Goal: Information Seeking & Learning: Learn about a topic

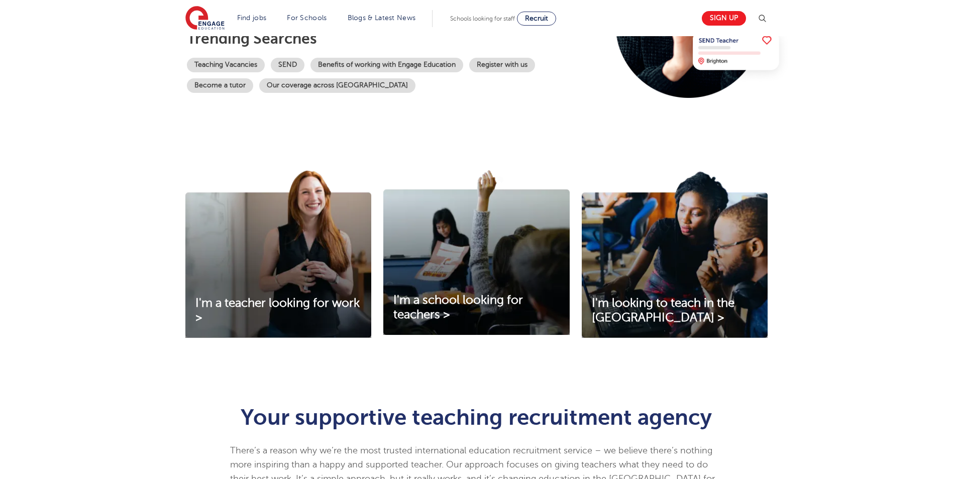
scroll to position [251, 0]
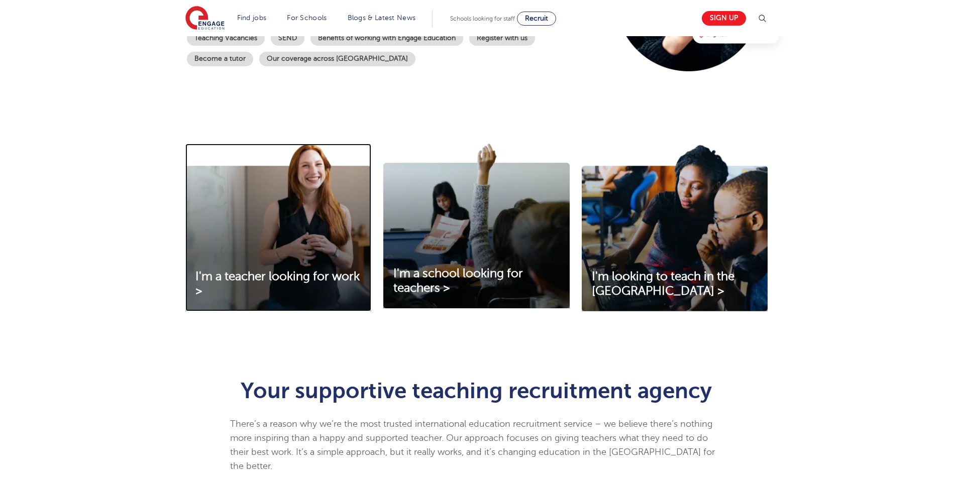
click at [299, 201] on img at bounding box center [278, 228] width 186 height 168
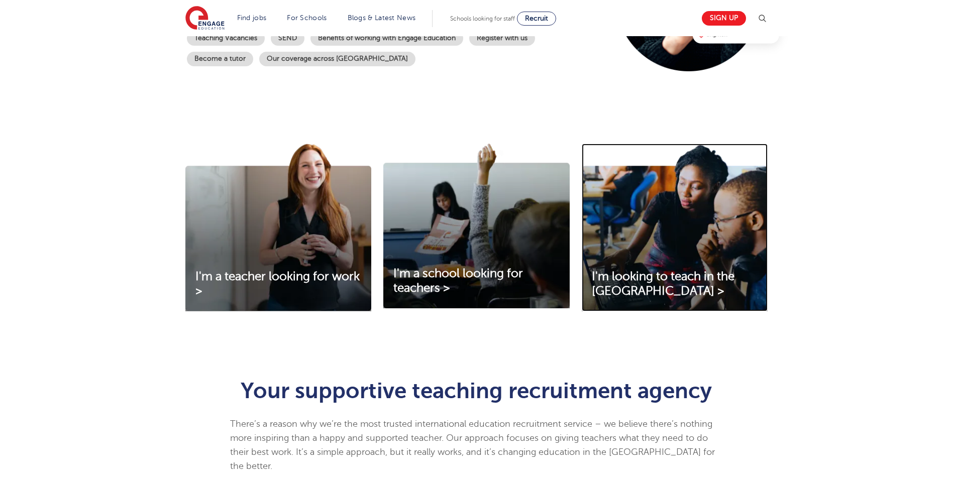
click at [622, 234] on img at bounding box center [675, 228] width 186 height 168
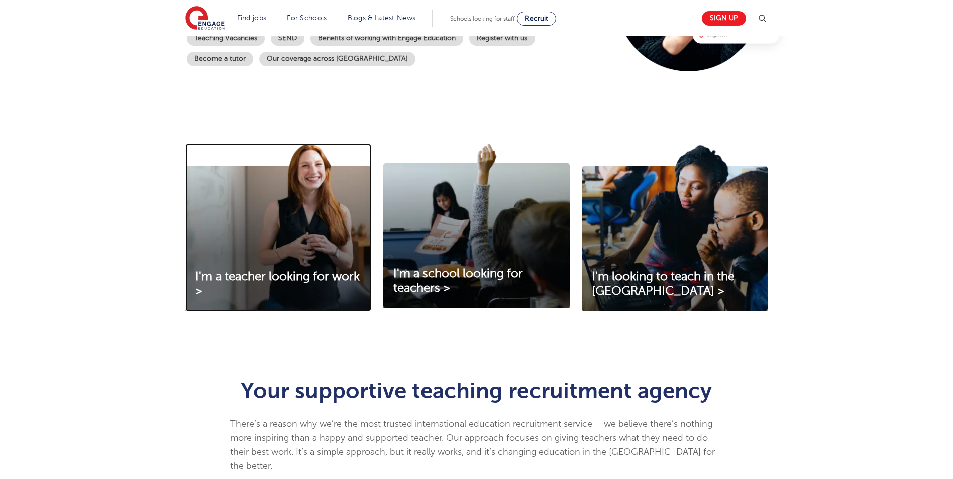
click at [327, 212] on img at bounding box center [278, 228] width 186 height 168
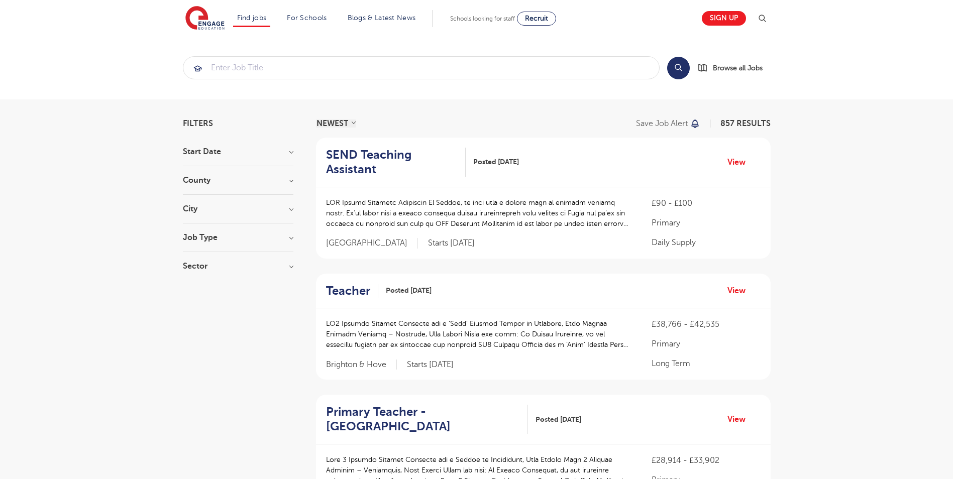
click at [224, 162] on div "Start Date October 122 November 91 January 7 December 1 Show more" at bounding box center [238, 157] width 111 height 19
click at [228, 186] on div "County London 526 Hertfordshire 126 Leeds 35 West Sussex 15 East Sussex 13 Show…" at bounding box center [238, 185] width 111 height 19
click at [204, 211] on h3 "City" at bounding box center [238, 209] width 111 height 8
click at [198, 232] on label "Hounslow 65" at bounding box center [225, 229] width 54 height 13
click at [198, 232] on input "Hounslow 65" at bounding box center [201, 228] width 7 height 7
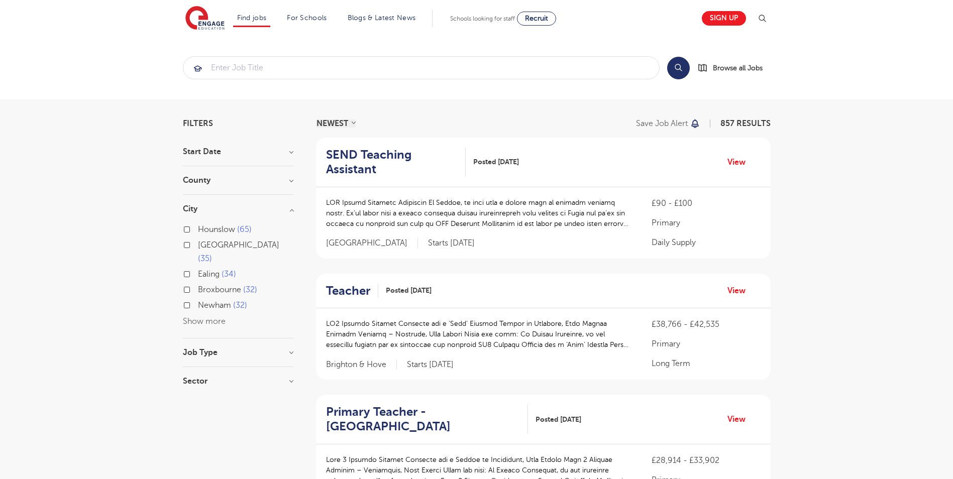
checkbox input "true"
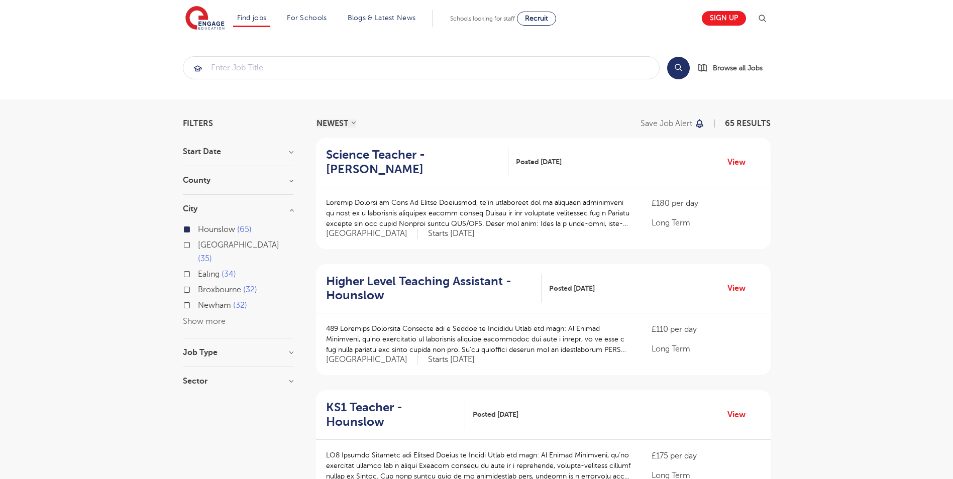
click at [187, 268] on div "Ealing 34" at bounding box center [238, 276] width 111 height 16
click at [214, 317] on button "Show more" at bounding box center [204, 321] width 43 height 9
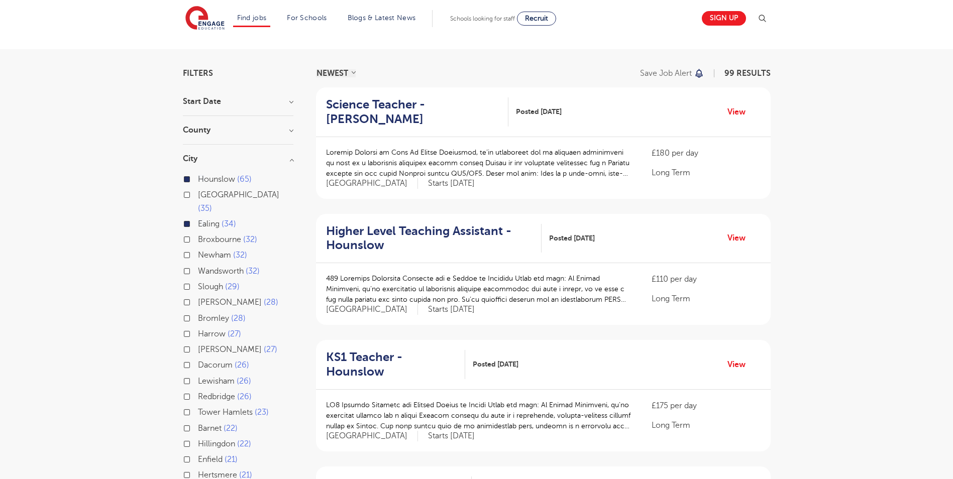
scroll to position [101, 0]
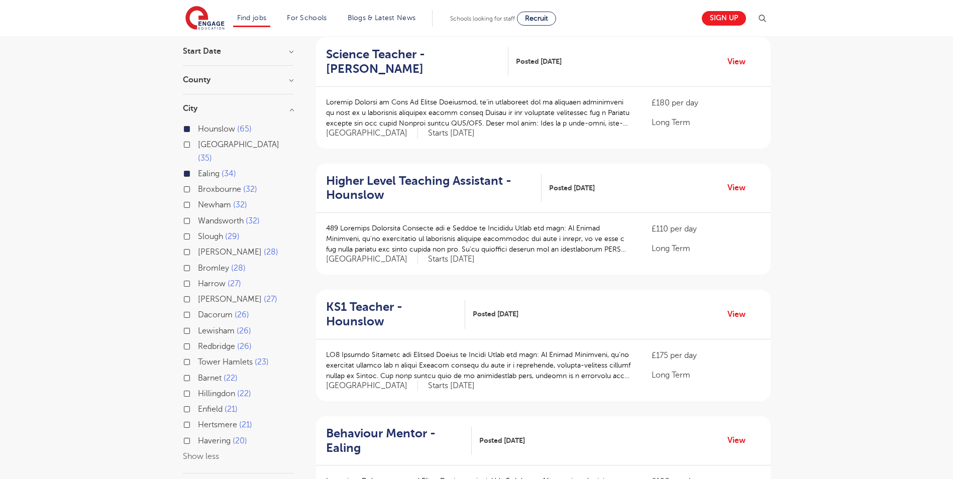
click at [198, 388] on label "Hillingdon 22" at bounding box center [224, 394] width 53 height 13
click at [198, 390] on input "Hillingdon 22" at bounding box center [201, 393] width 7 height 7
checkbox input "true"
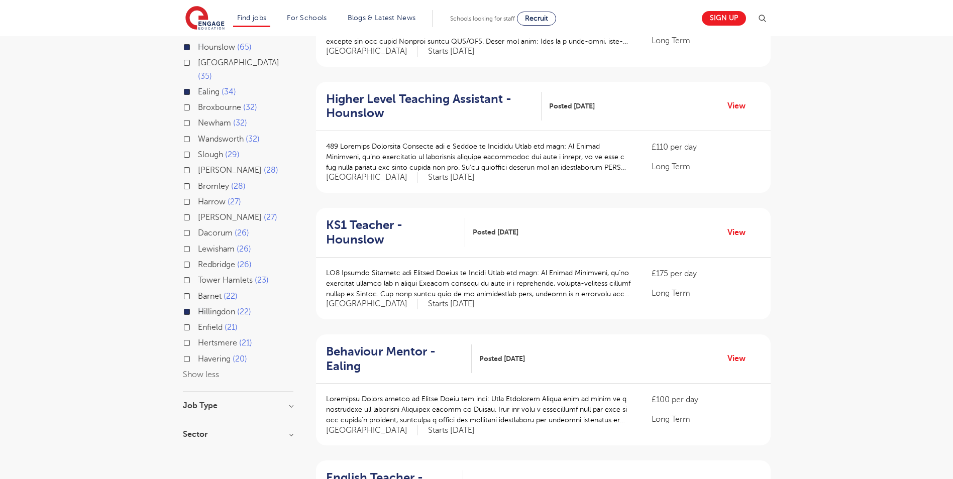
scroll to position [302, 0]
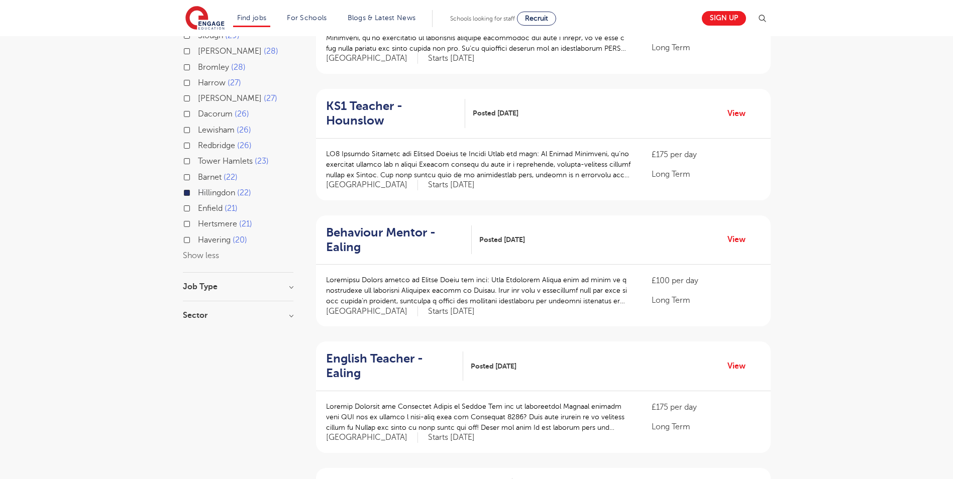
click at [281, 285] on div "Job Type Long Term 11 Support Services 2" at bounding box center [238, 292] width 111 height 19
click at [259, 283] on h3 "Job Type" at bounding box center [238, 287] width 111 height 8
click at [254, 353] on h3 "Sector" at bounding box center [238, 357] width 111 height 8
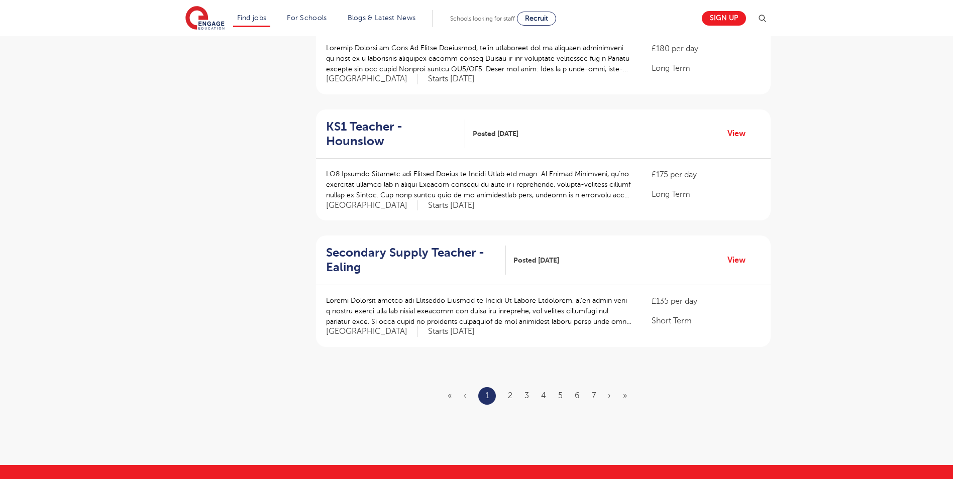
scroll to position [1056, 0]
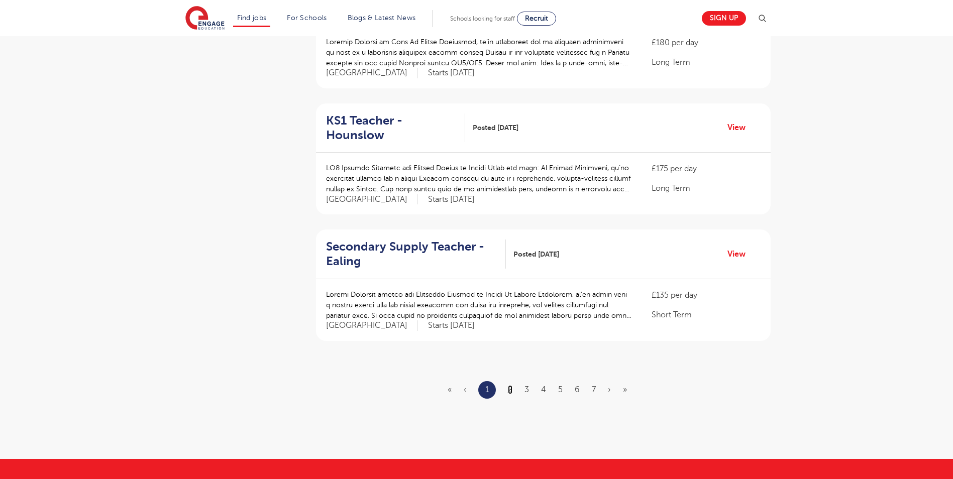
click at [510, 386] on link "2" at bounding box center [510, 390] width 5 height 9
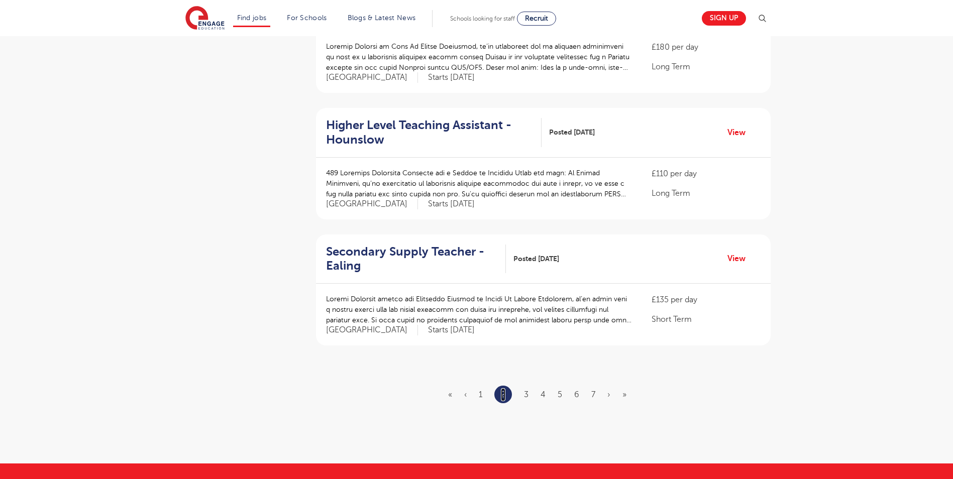
scroll to position [0, 0]
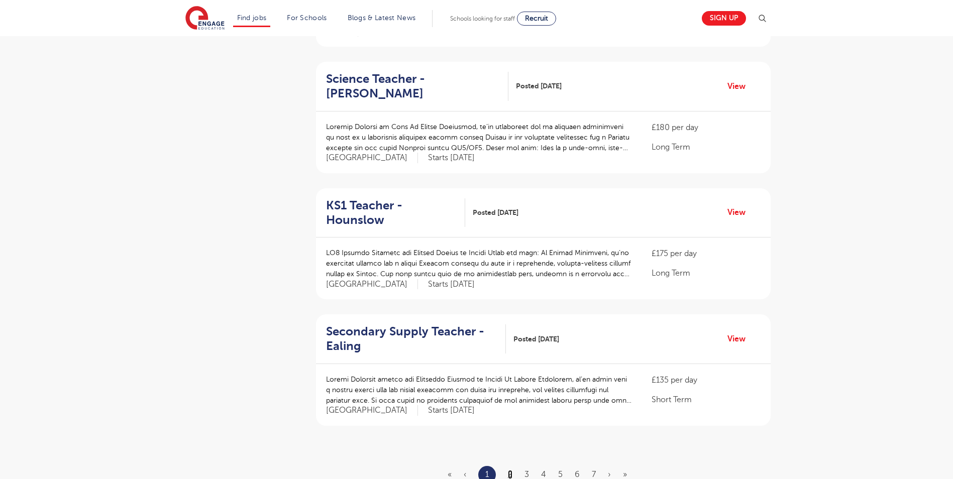
scroll to position [1056, 0]
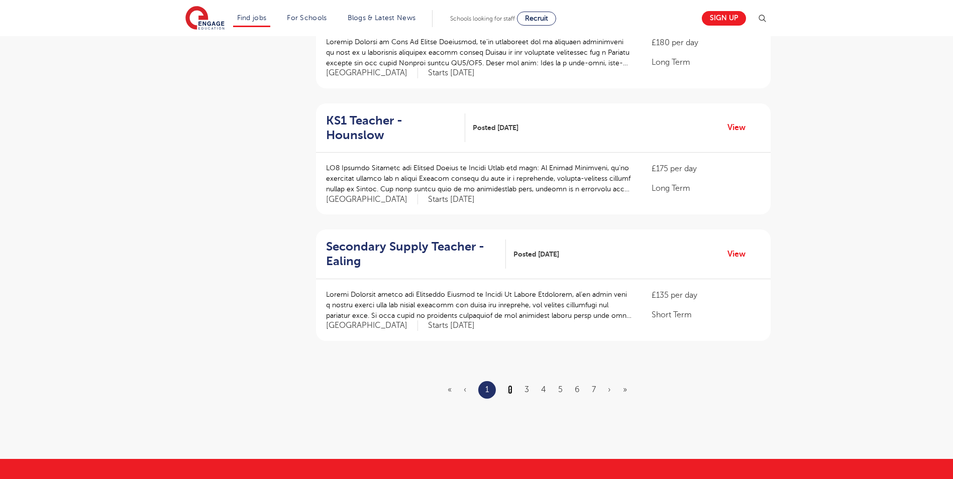
click at [512, 386] on link "2" at bounding box center [510, 390] width 5 height 9
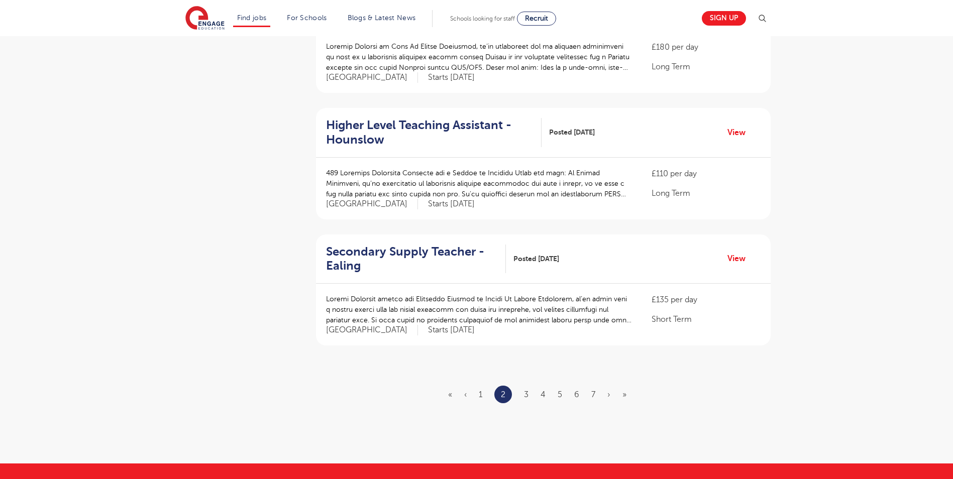
click at [524, 386] on ul "« ‹ 1 2 3 4 5 6 7 › »" at bounding box center [543, 395] width 190 height 18
click at [527, 391] on link "3" at bounding box center [526, 395] width 5 height 9
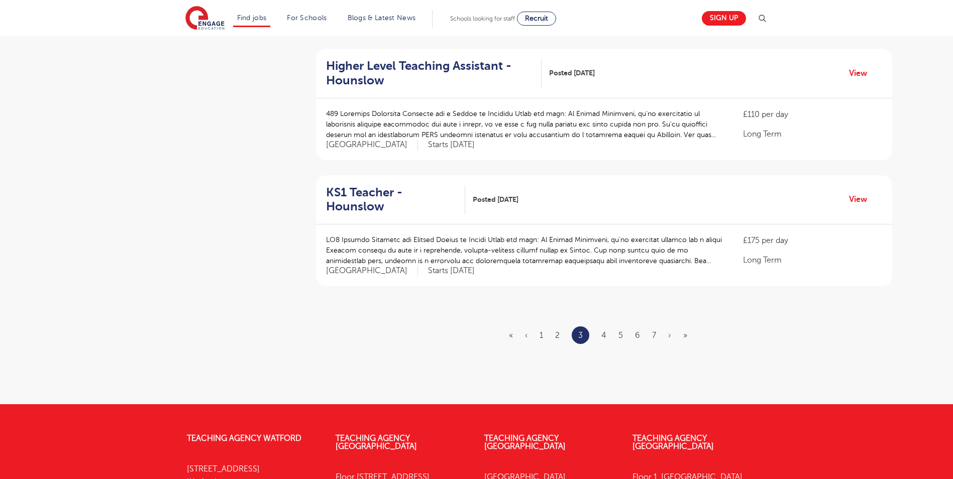
scroll to position [1106, 0]
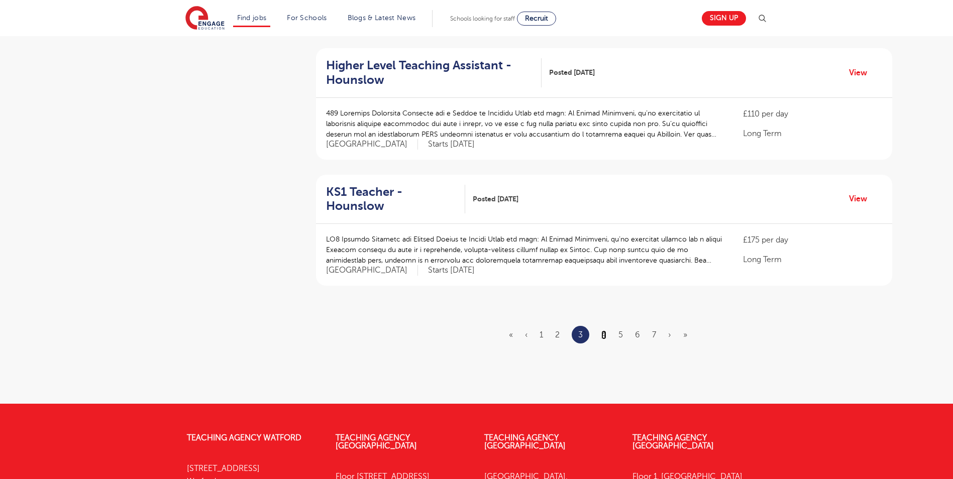
click at [606, 331] on link "4" at bounding box center [604, 335] width 5 height 9
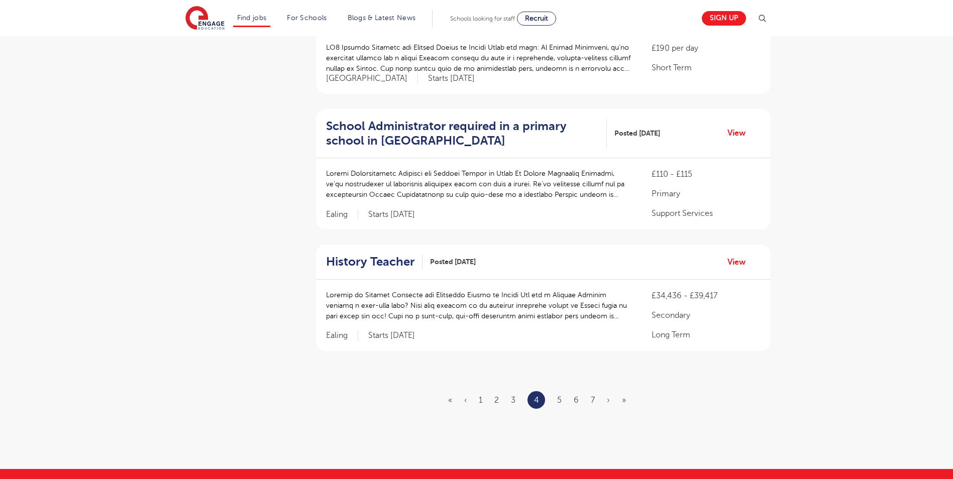
scroll to position [1056, 0]
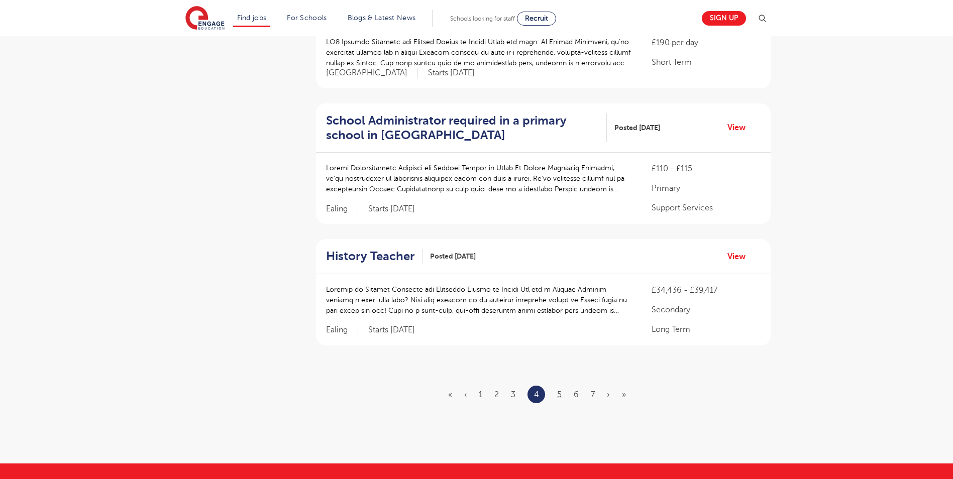
click at [560, 389] on li "5" at bounding box center [559, 395] width 5 height 13
click at [561, 391] on link "5" at bounding box center [559, 395] width 5 height 9
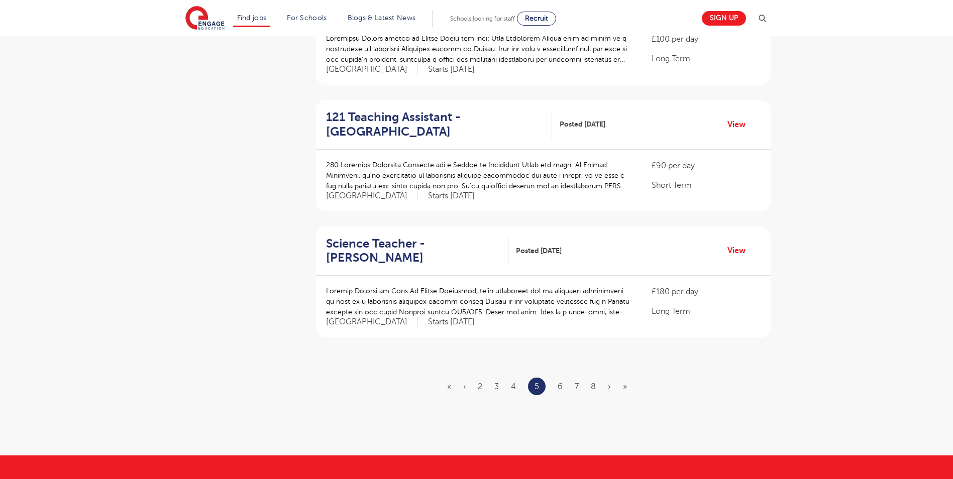
scroll to position [1056, 0]
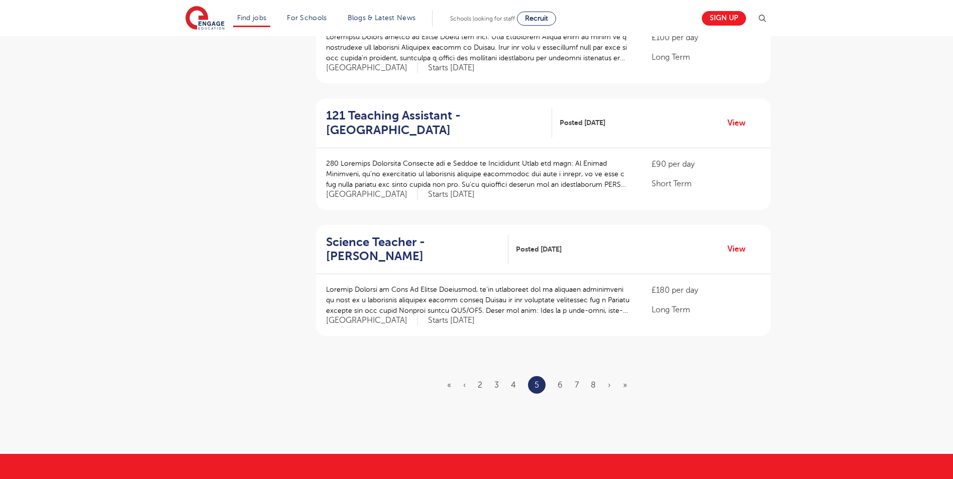
click at [562, 379] on li "6" at bounding box center [560, 385] width 5 height 13
click at [561, 381] on link "6" at bounding box center [560, 385] width 5 height 9
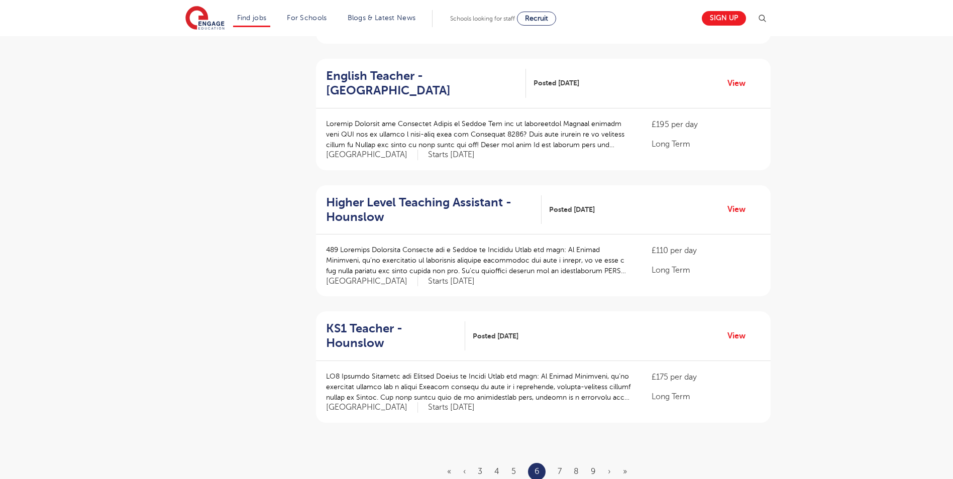
scroll to position [1005, 0]
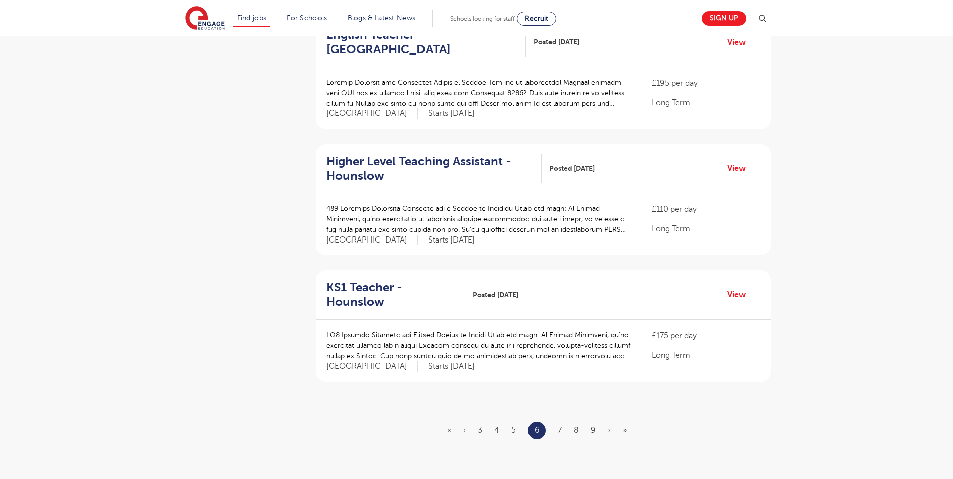
click at [557, 422] on ul "« ‹ 3 4 5 6 7 8 9 › »" at bounding box center [543, 431] width 192 height 18
click at [556, 422] on ul "« ‹ 3 4 5 6 7 8 9 › »" at bounding box center [543, 431] width 192 height 18
click at [559, 426] on link "7" at bounding box center [560, 430] width 4 height 9
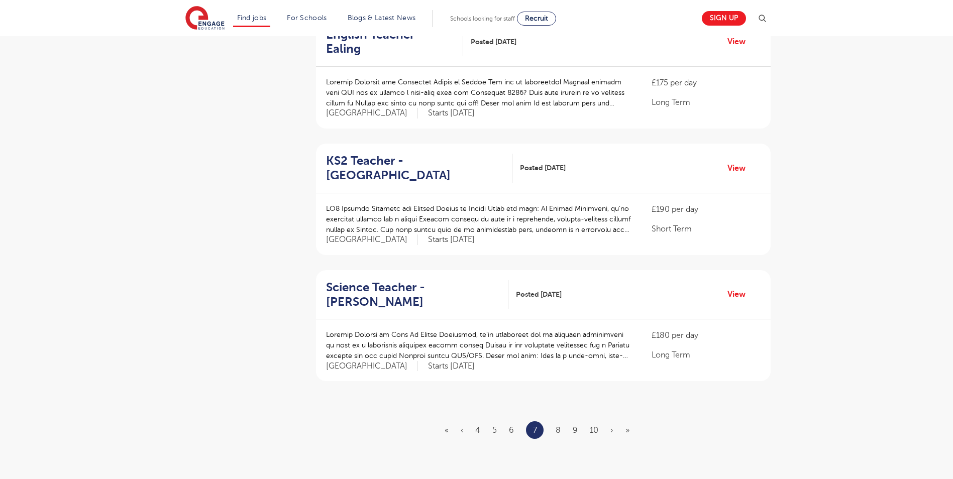
scroll to position [1005, 0]
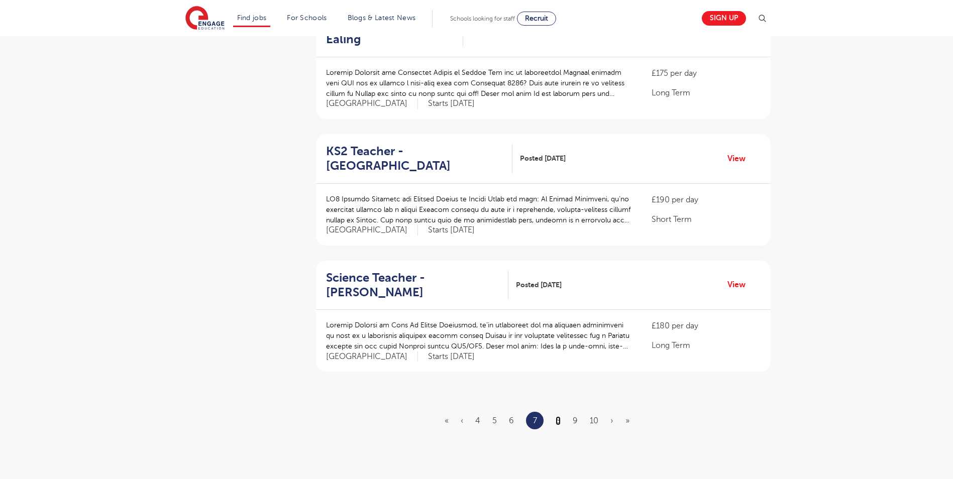
click at [558, 417] on link "8" at bounding box center [558, 421] width 5 height 9
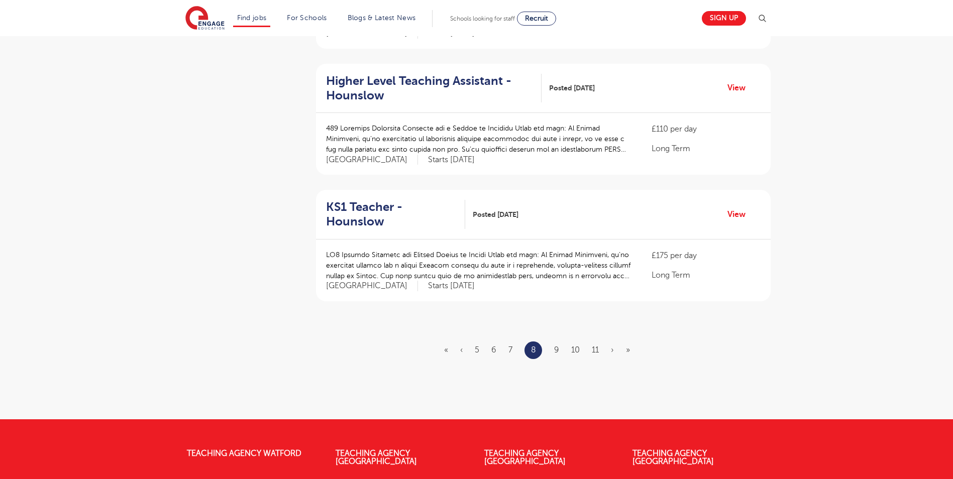
scroll to position [1206, 0]
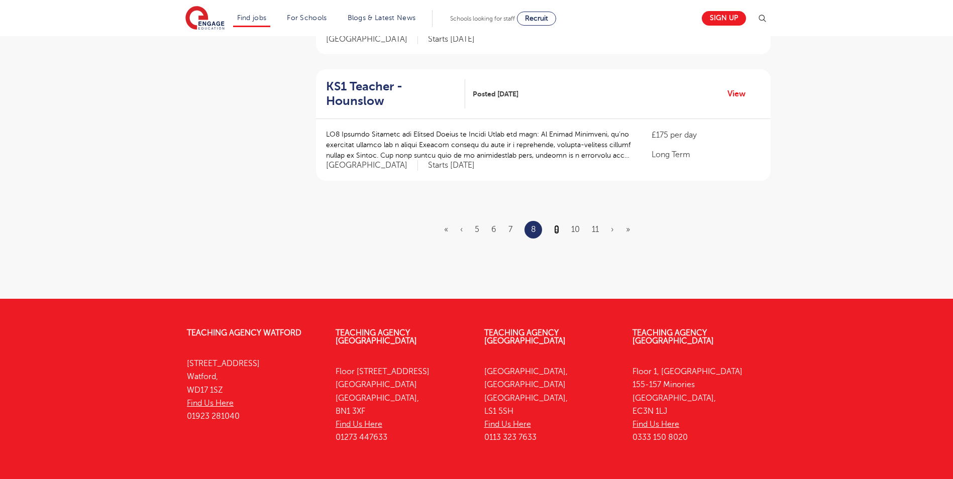
click at [556, 225] on link "9" at bounding box center [556, 229] width 5 height 9
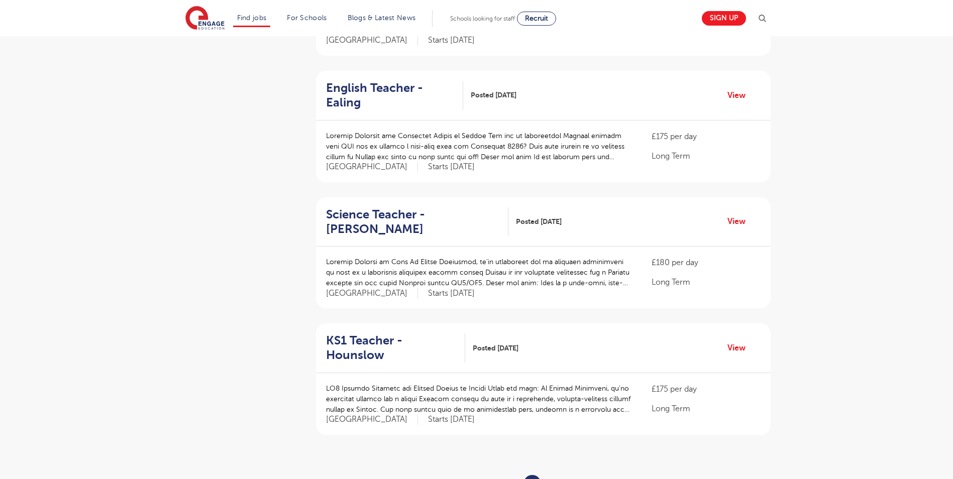
scroll to position [1005, 0]
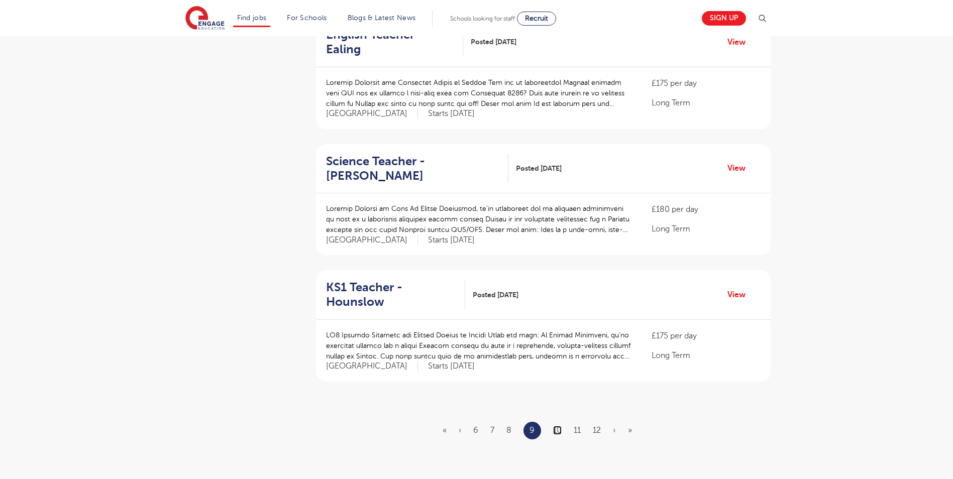
click at [555, 426] on link "10" at bounding box center [557, 430] width 9 height 9
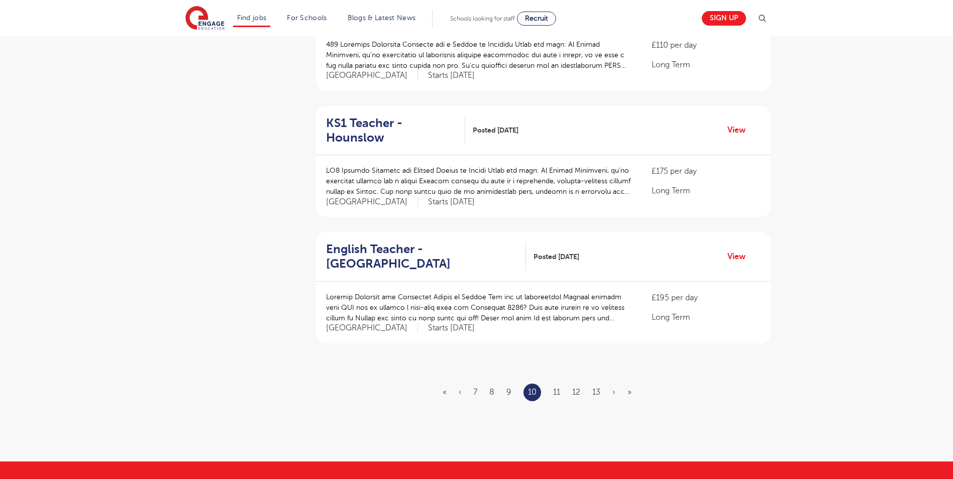
scroll to position [1056, 0]
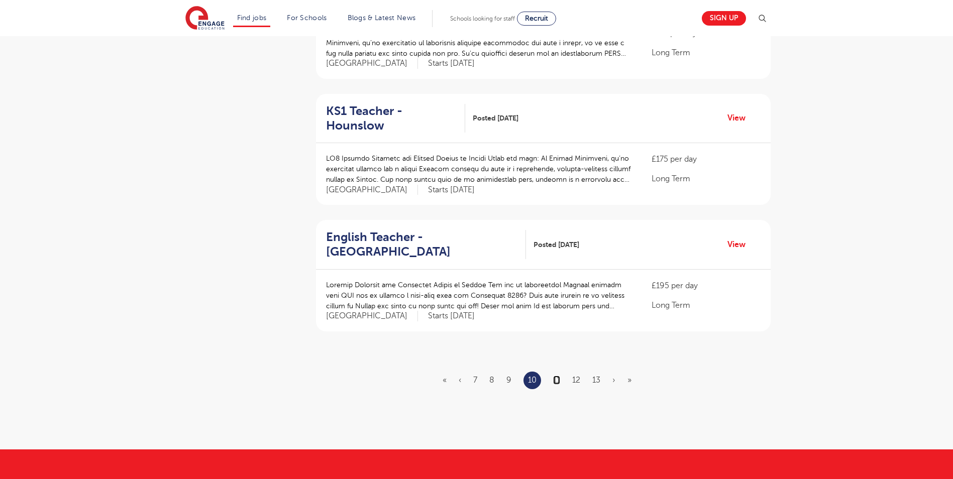
click at [559, 376] on link "11" at bounding box center [556, 380] width 7 height 9
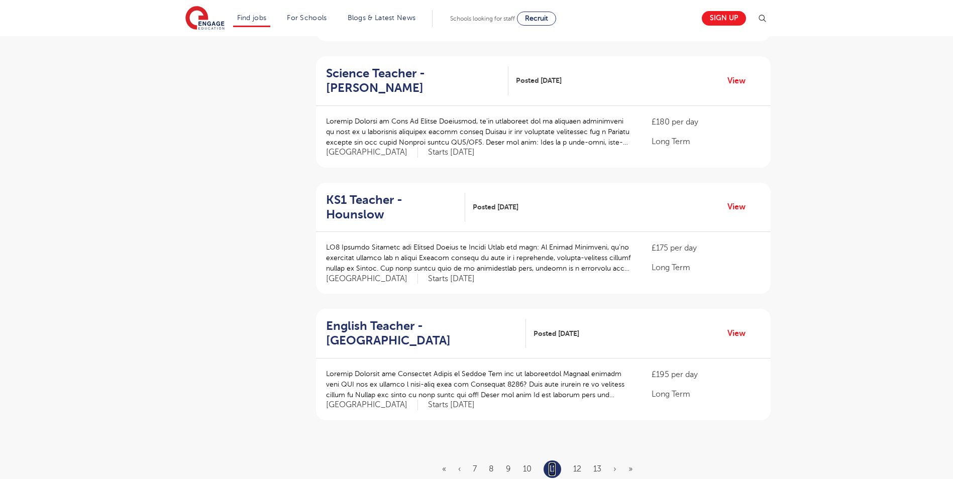
scroll to position [1005, 0]
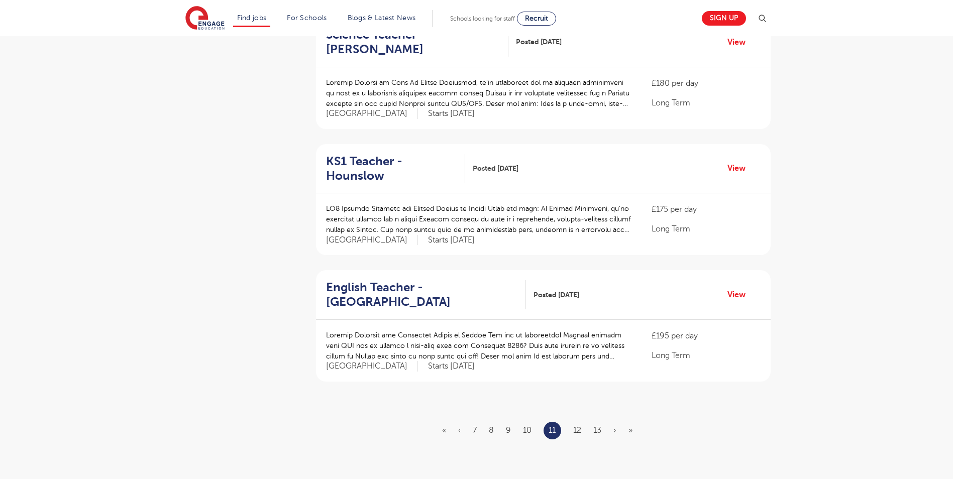
click at [582, 422] on ul "« ‹ 7 8 9 10 11 12 13 › »" at bounding box center [543, 431] width 203 height 18
click at [575, 426] on link "12" at bounding box center [577, 430] width 8 height 9
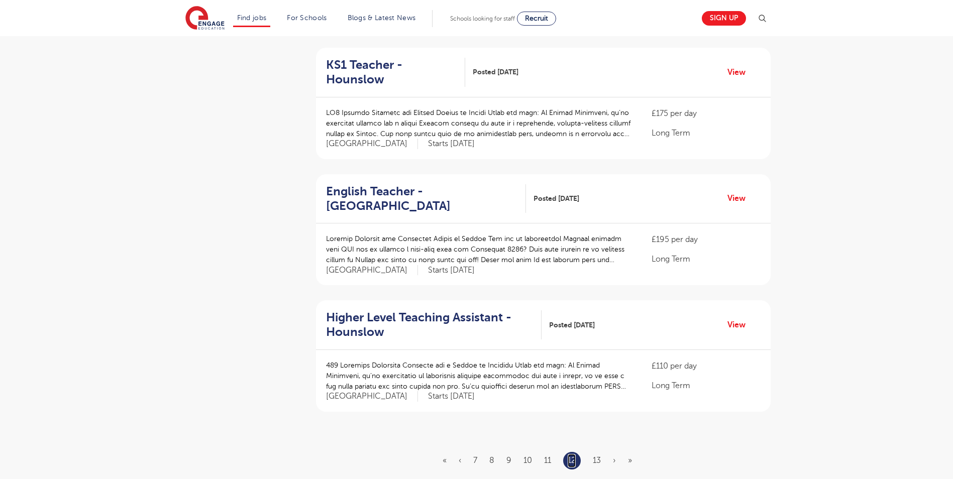
scroll to position [1106, 0]
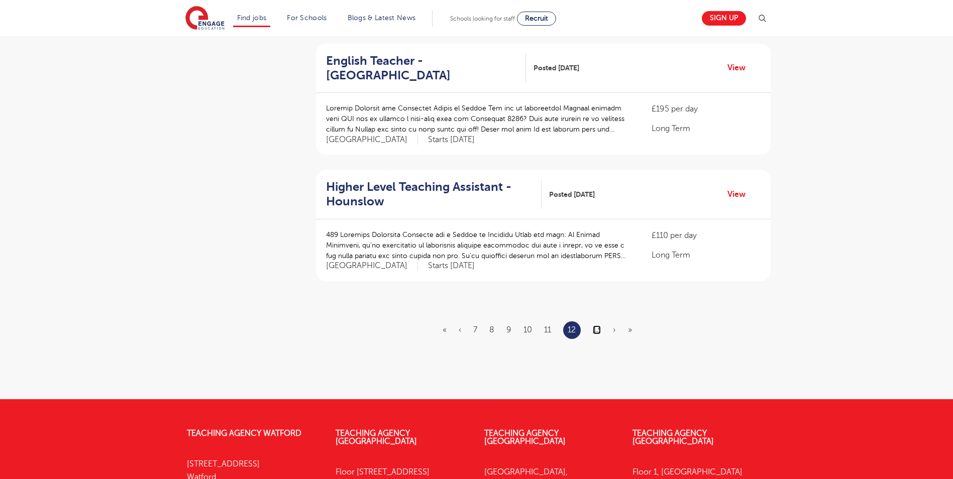
click at [597, 326] on link "13" at bounding box center [597, 330] width 8 height 9
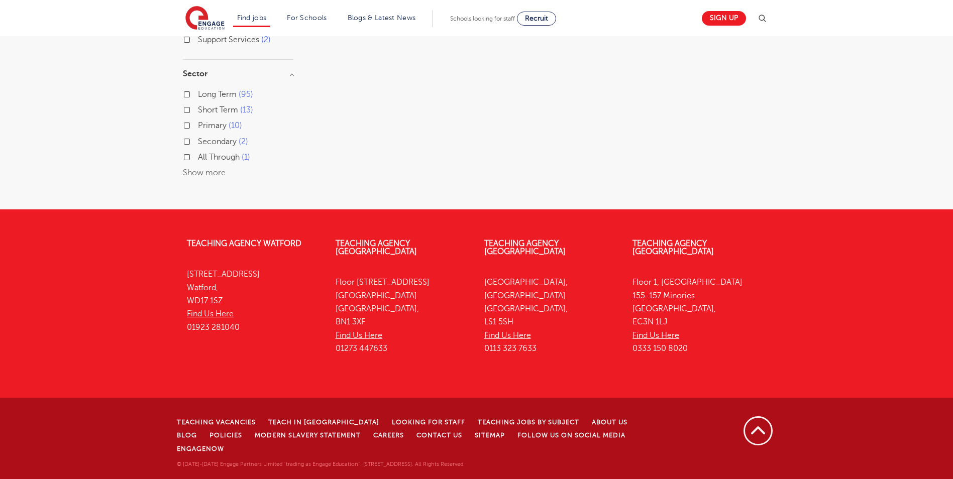
scroll to position [0, 0]
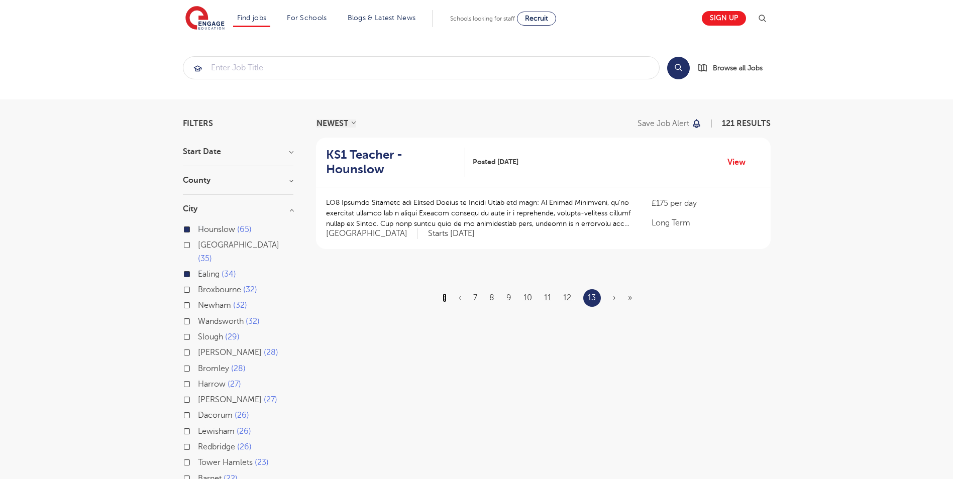
click at [443, 294] on link "«" at bounding box center [445, 298] width 4 height 9
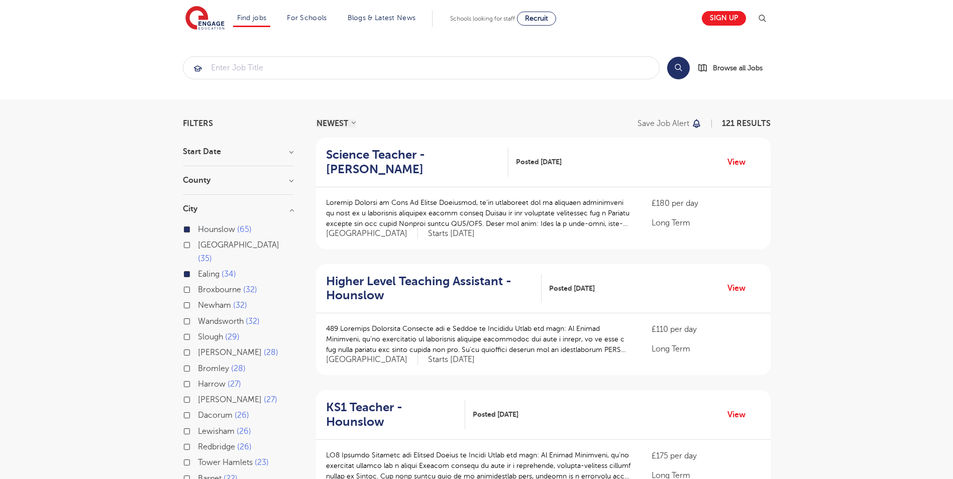
scroll to position [101, 0]
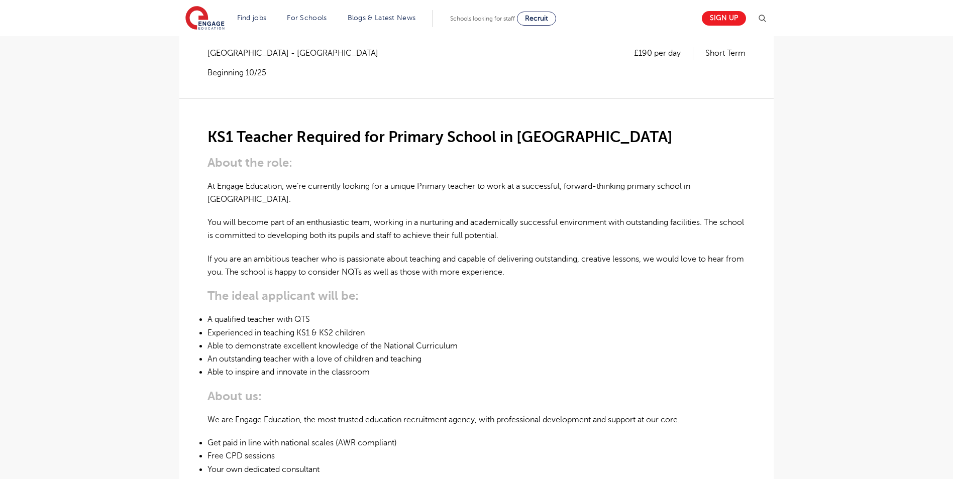
scroll to position [201, 0]
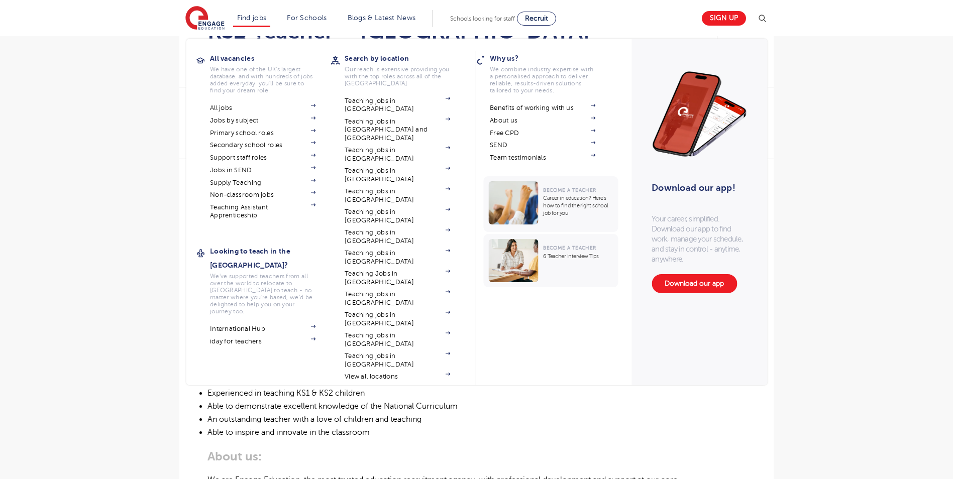
scroll to position [151, 0]
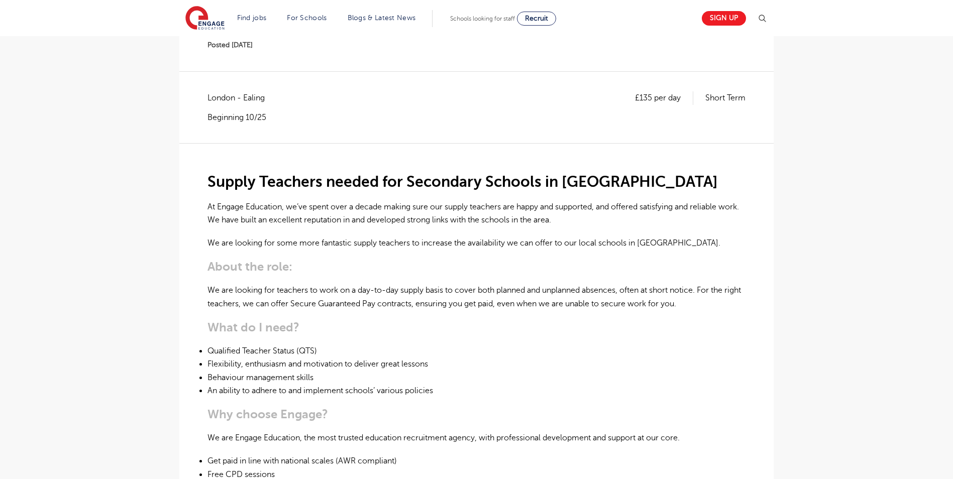
scroll to position [151, 0]
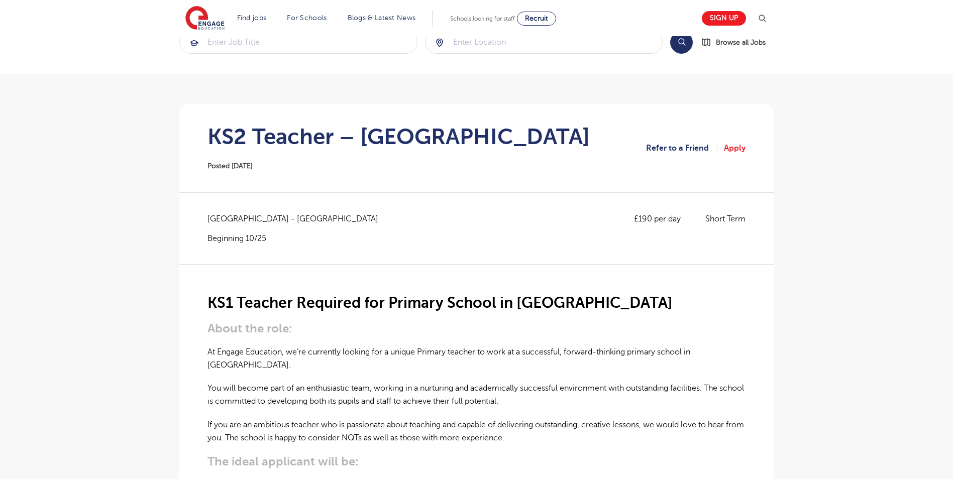
scroll to position [201, 0]
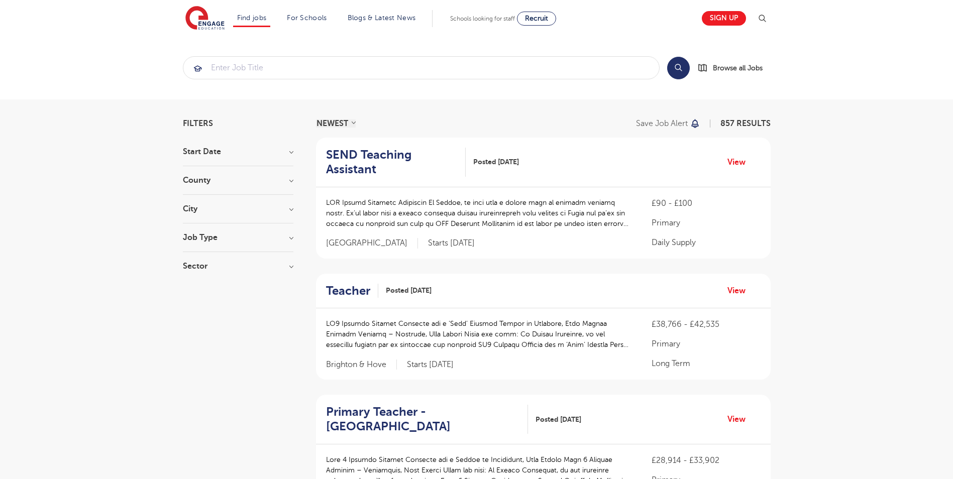
click at [237, 242] on div "Job Type Long Term 145 Daily Supply 34 SEND 22 Support Services 16 Permanent 4" at bounding box center [238, 243] width 111 height 19
click at [204, 240] on h3 "Job Type" at bounding box center [238, 238] width 111 height 8
click at [226, 152] on h3 "Start Date" at bounding box center [238, 152] width 111 height 8
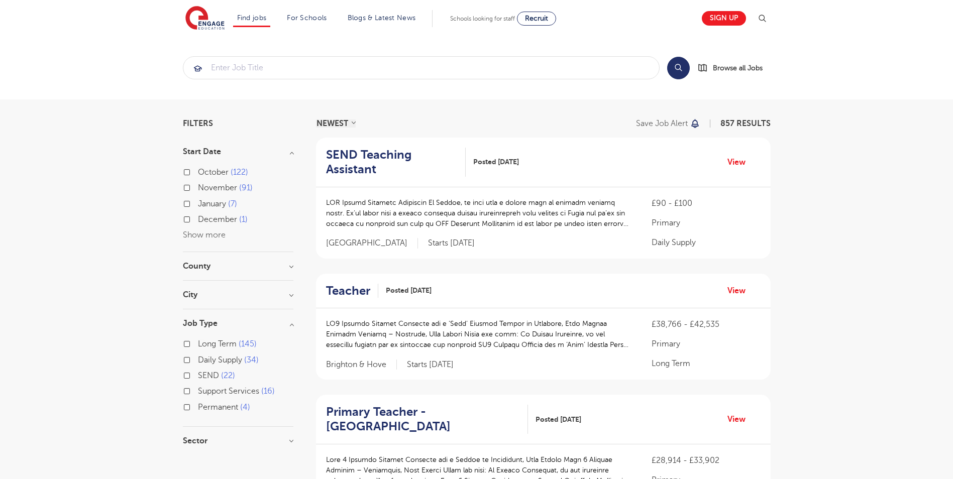
click at [222, 270] on h3 "County" at bounding box center [238, 266] width 111 height 8
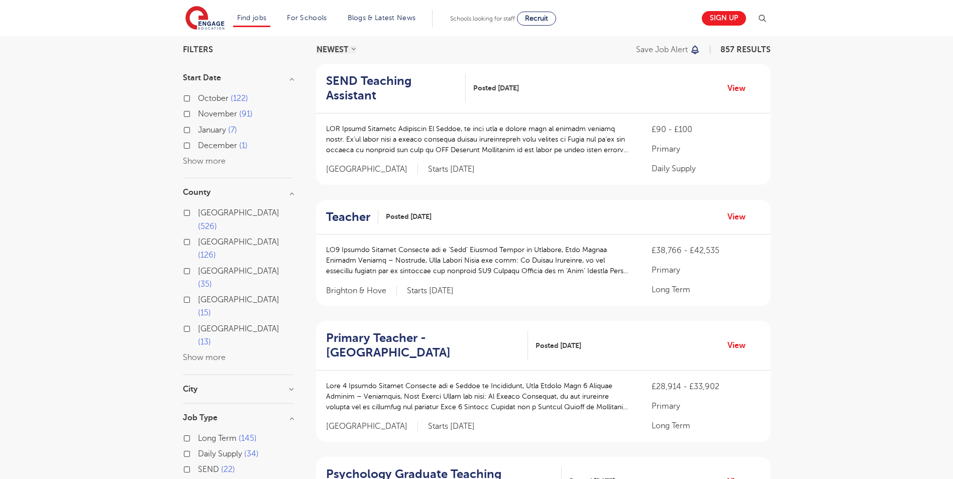
scroll to position [101, 0]
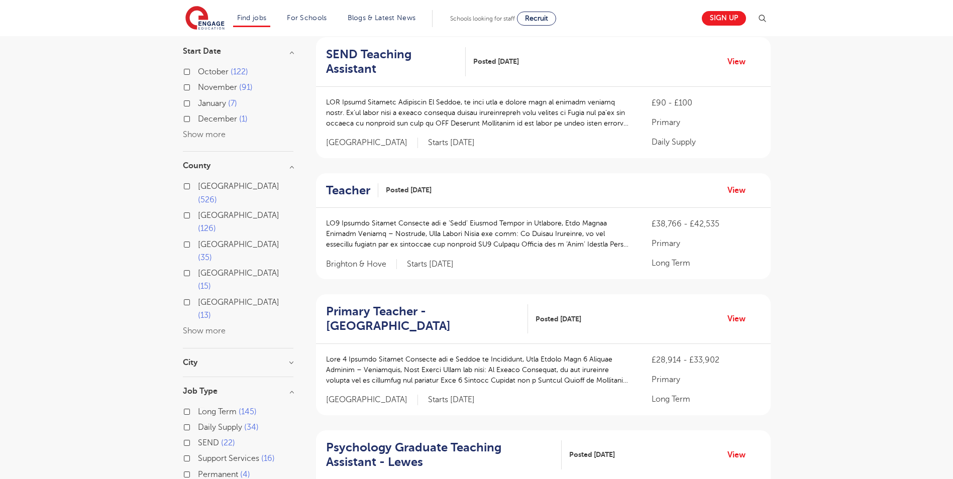
click at [192, 185] on div "London 526" at bounding box center [238, 194] width 111 height 29
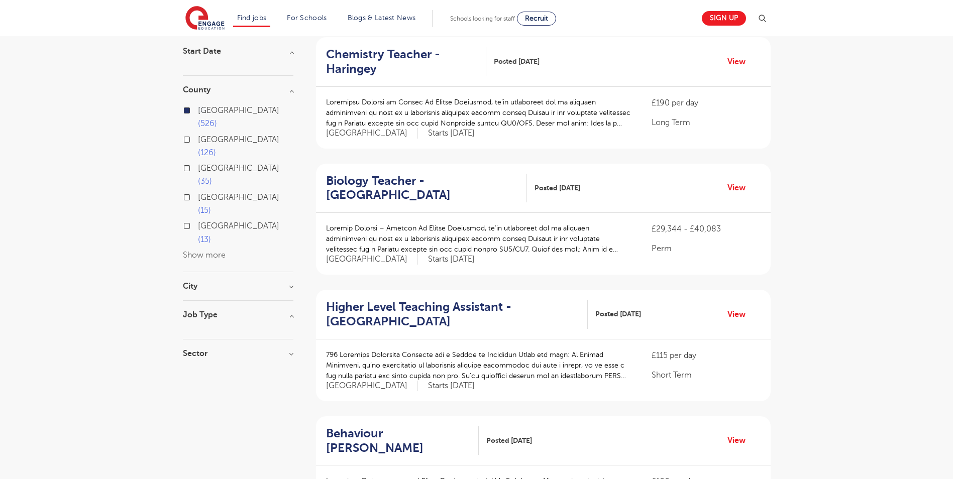
click at [208, 282] on h3 "City" at bounding box center [238, 286] width 111 height 8
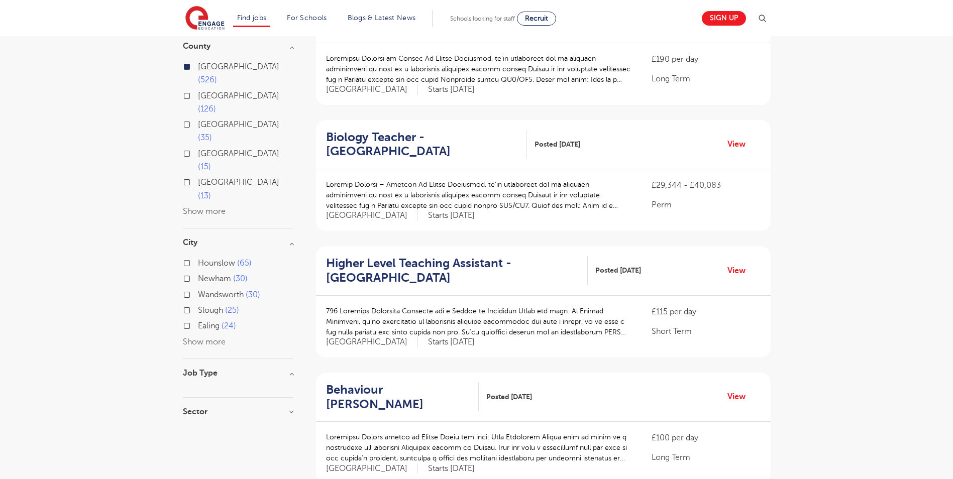
scroll to position [151, 0]
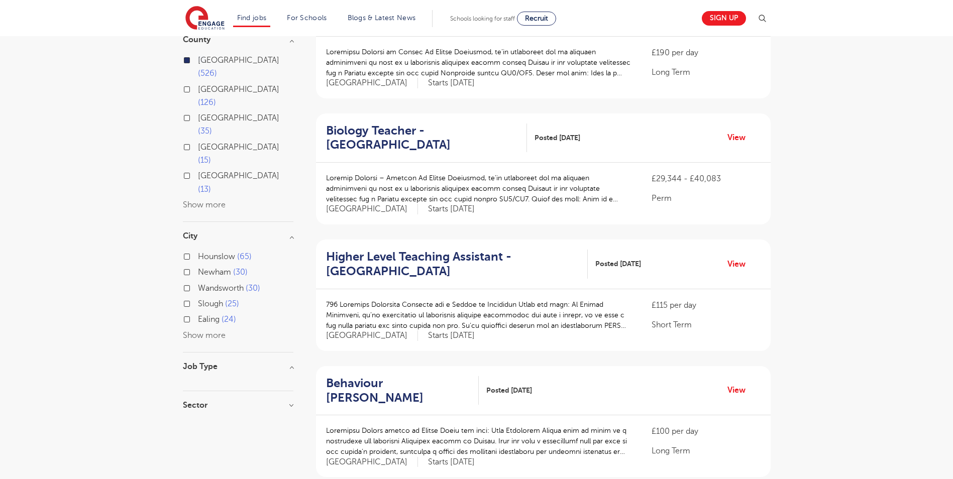
click at [198, 250] on label "Hounslow 65" at bounding box center [225, 256] width 54 height 13
click at [198, 252] on input "Hounslow 65" at bounding box center [201, 255] width 7 height 7
checkbox input "true"
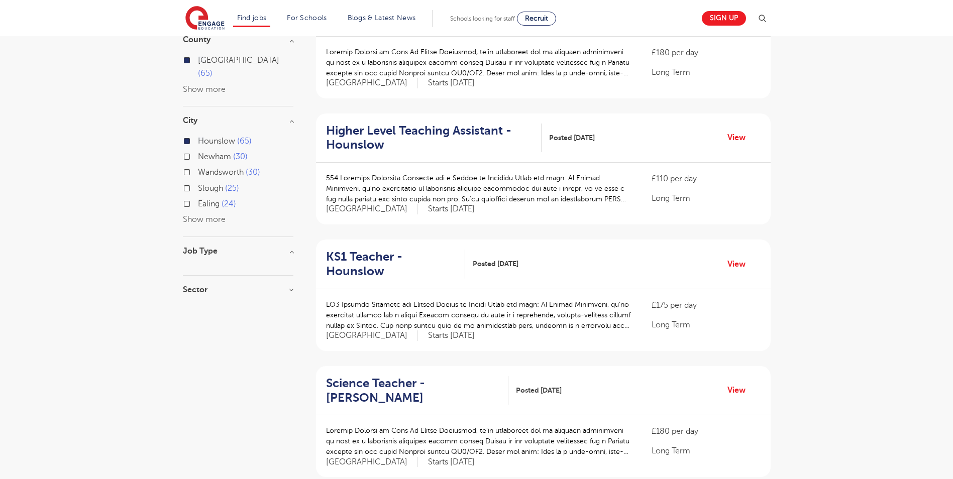
click at [216, 215] on button "Show more" at bounding box center [204, 219] width 43 height 9
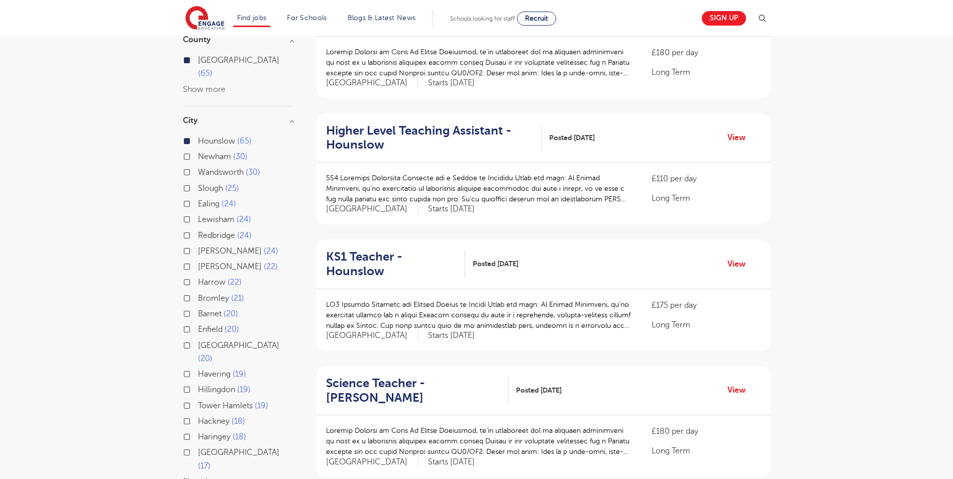
click at [191, 198] on div "Ealing 24" at bounding box center [238, 206] width 111 height 16
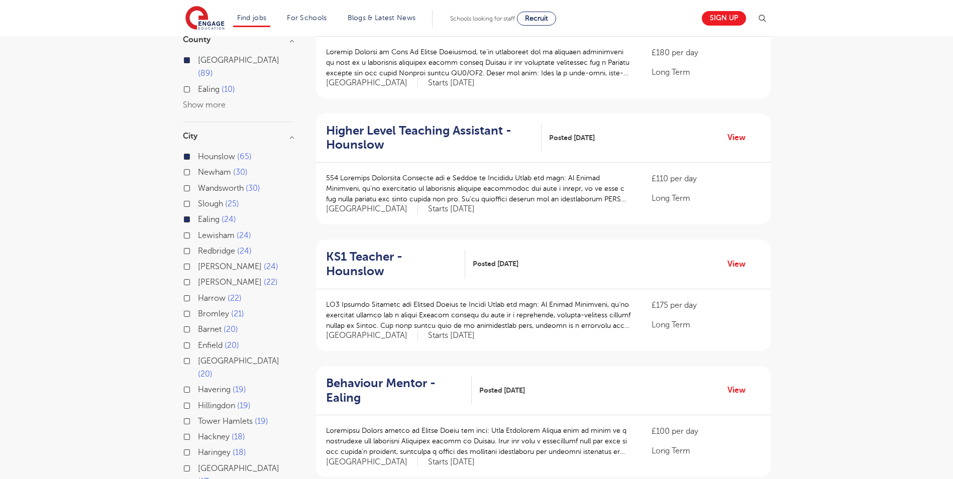
click at [186, 400] on div "Hillingdon 19" at bounding box center [238, 408] width 111 height 16
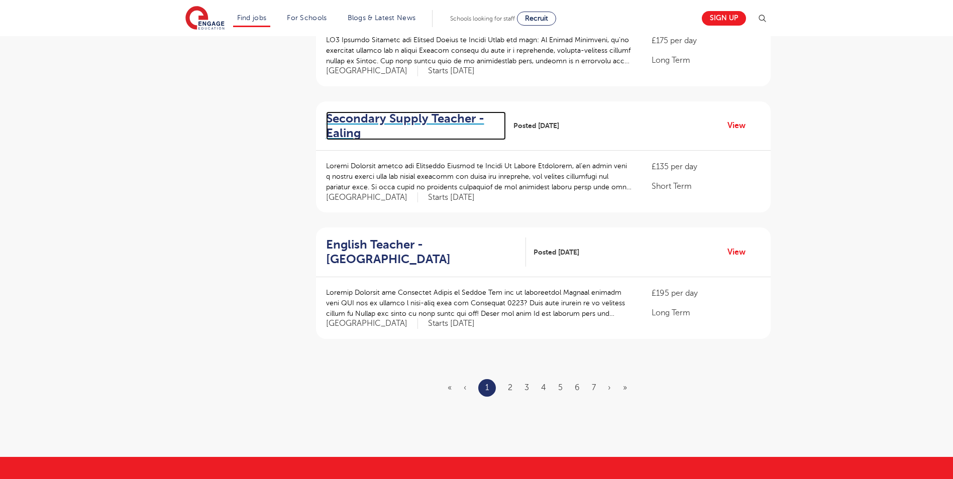
scroll to position [1056, 0]
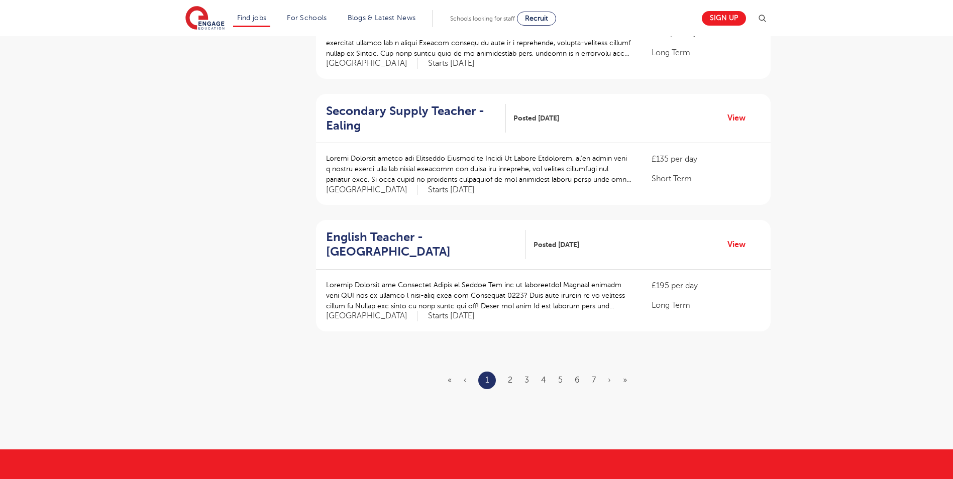
click at [508, 372] on ul "« ‹ 1 2 3 4 5 6 7 › »" at bounding box center [543, 381] width 191 height 18
click at [513, 372] on ul "« ‹ 1 2 3 4 5 6 7 › »" at bounding box center [543, 381] width 191 height 18
click at [509, 376] on link "2" at bounding box center [510, 380] width 5 height 9
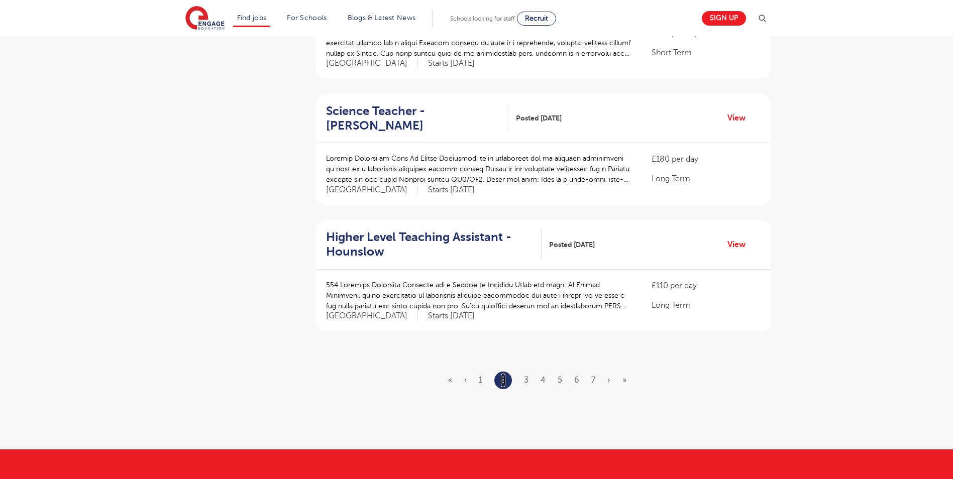
scroll to position [0, 0]
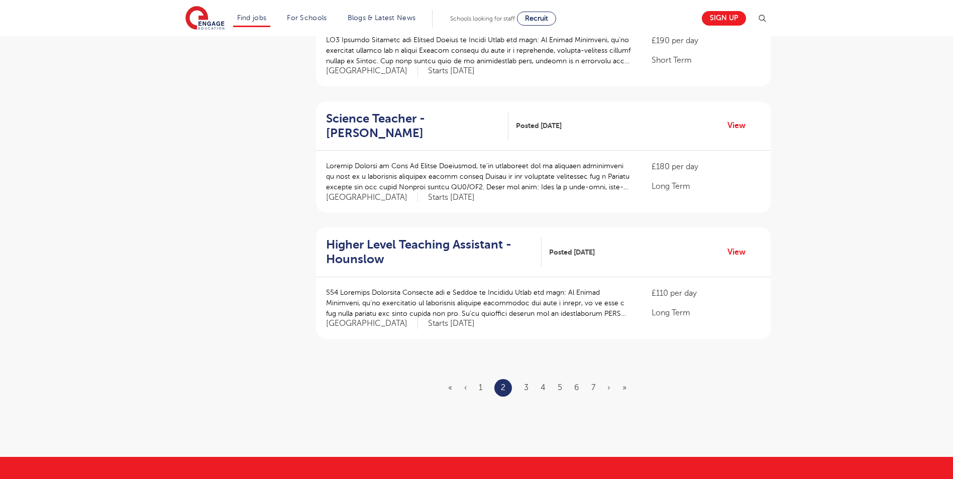
scroll to position [1056, 0]
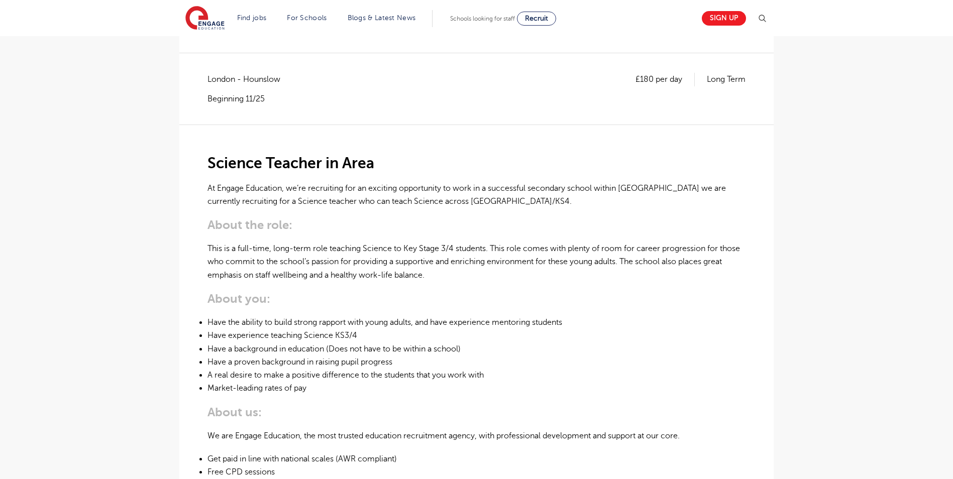
scroll to position [201, 0]
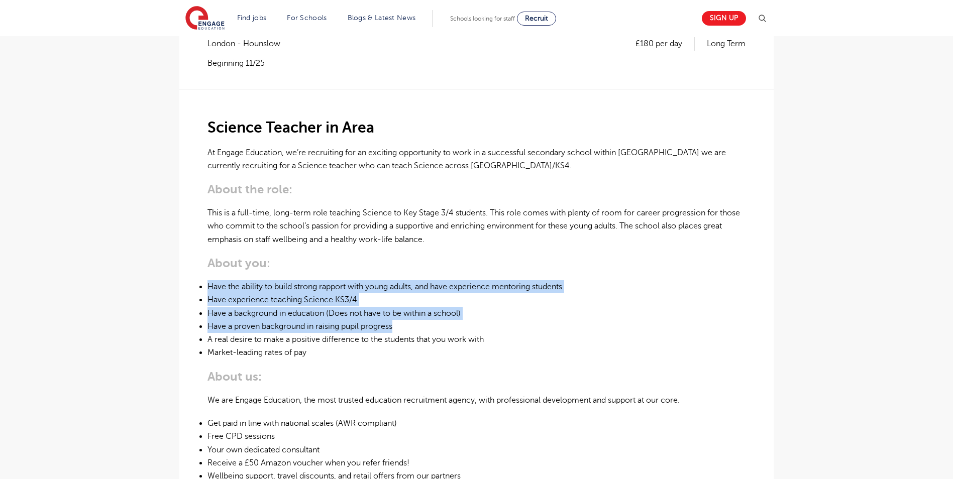
drag, startPoint x: 206, startPoint y: 284, endPoint x: 475, endPoint y: 325, distance: 273.0
click at [475, 325] on div "£180 per day Long Term [GEOGRAPHIC_DATA] - [GEOGRAPHIC_DATA] Beginning 11/25 Sc…" at bounding box center [476, 378] width 579 height 682
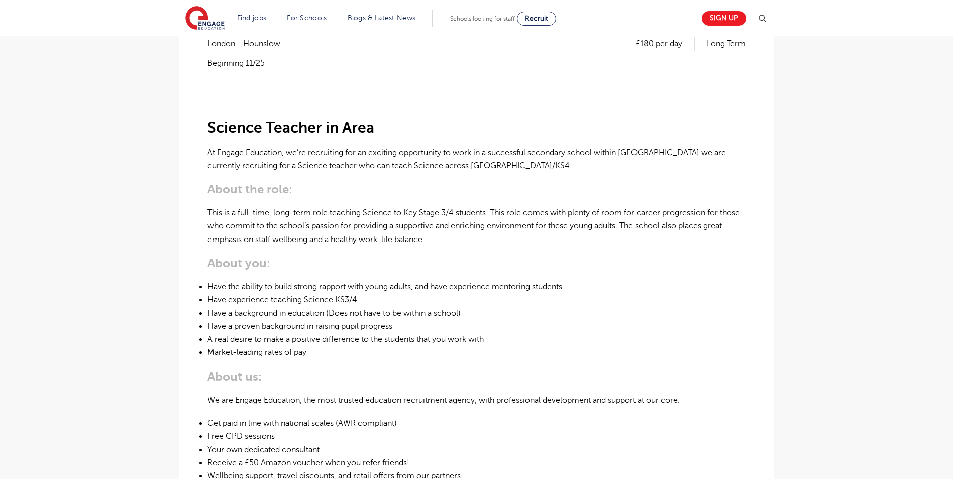
click at [337, 254] on div "Science Teacher in Area At Engage Education, we’re recruiting for an exciting o…" at bounding box center [477, 358] width 538 height 538
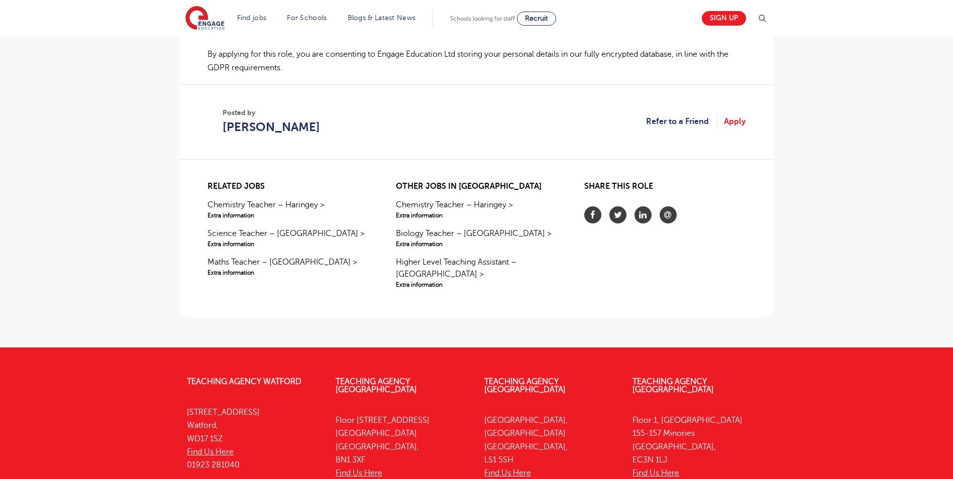
scroll to position [754, 0]
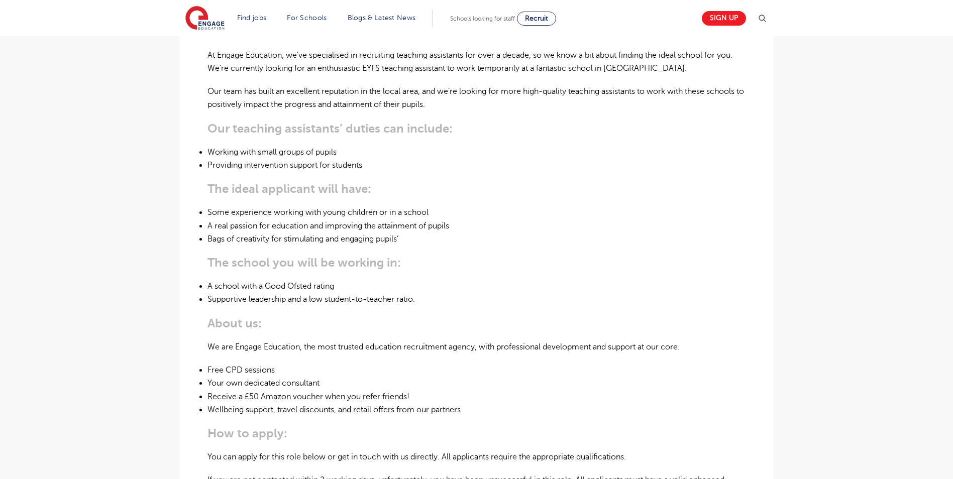
scroll to position [352, 0]
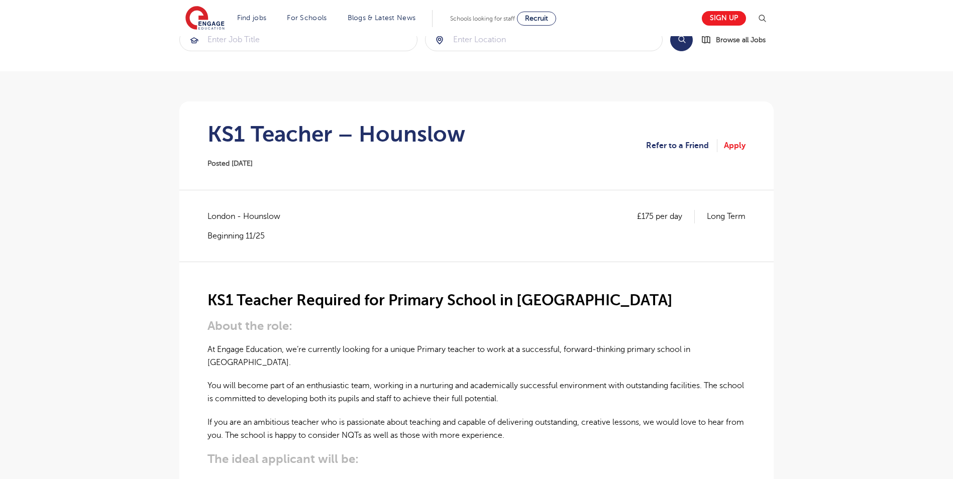
scroll to position [201, 0]
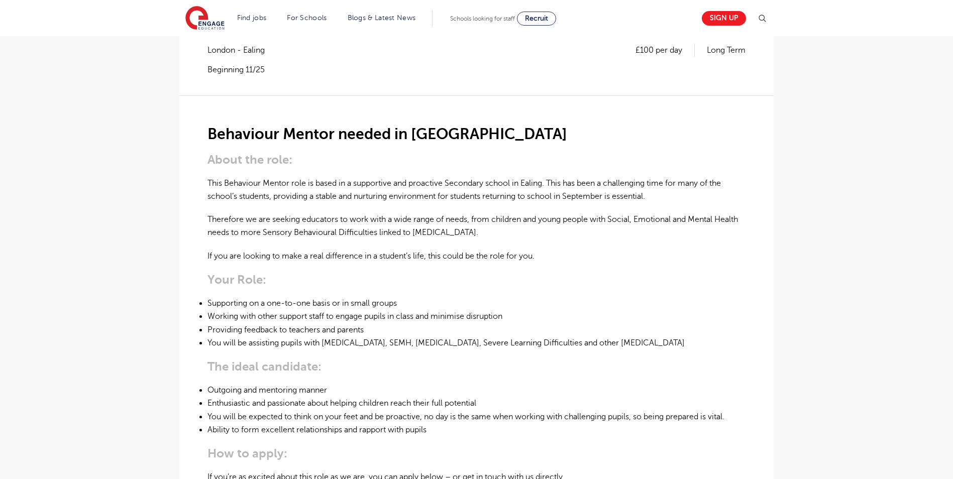
scroll to position [201, 0]
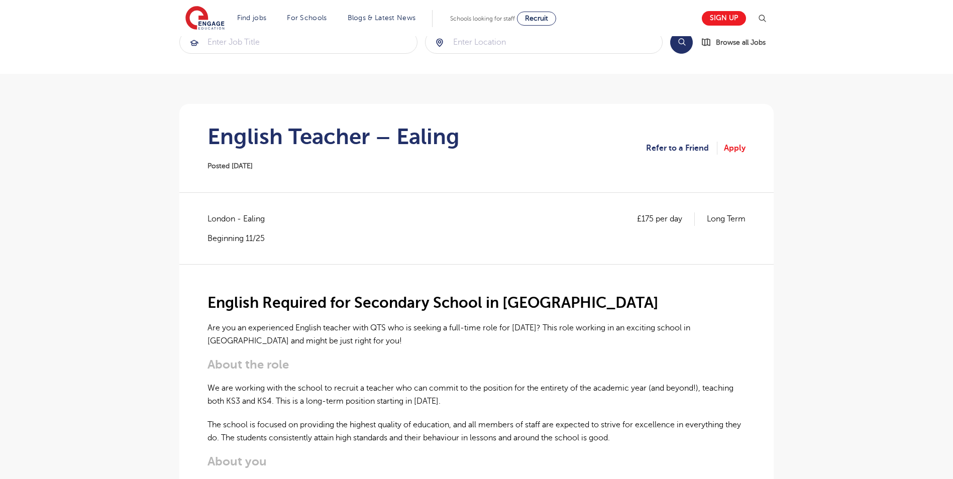
scroll to position [201, 0]
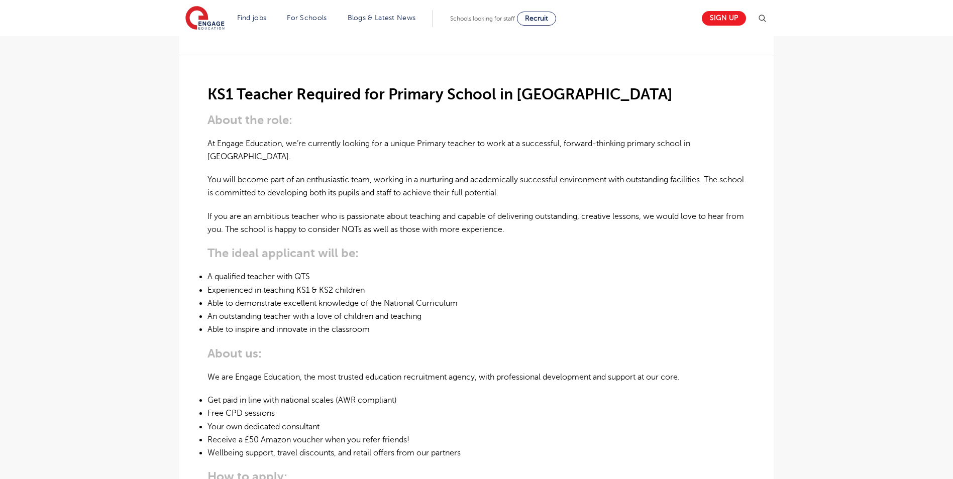
scroll to position [302, 0]
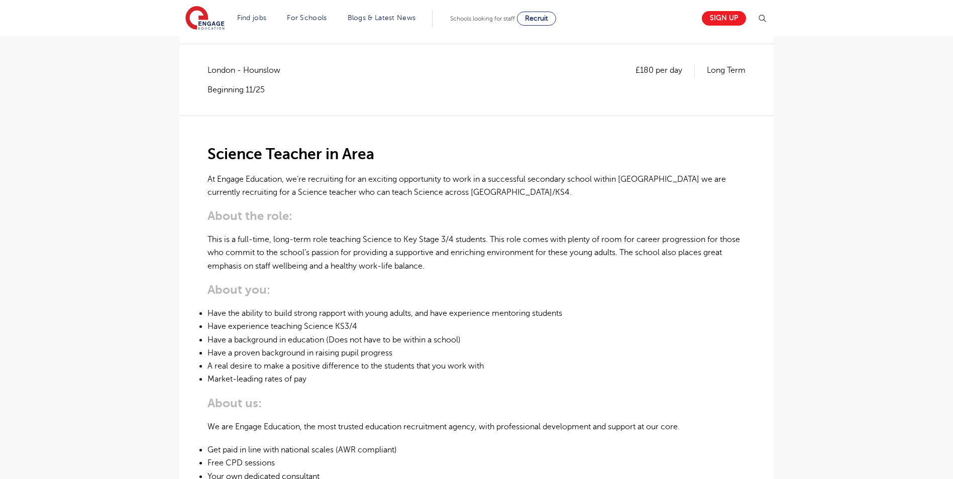
scroll to position [101, 0]
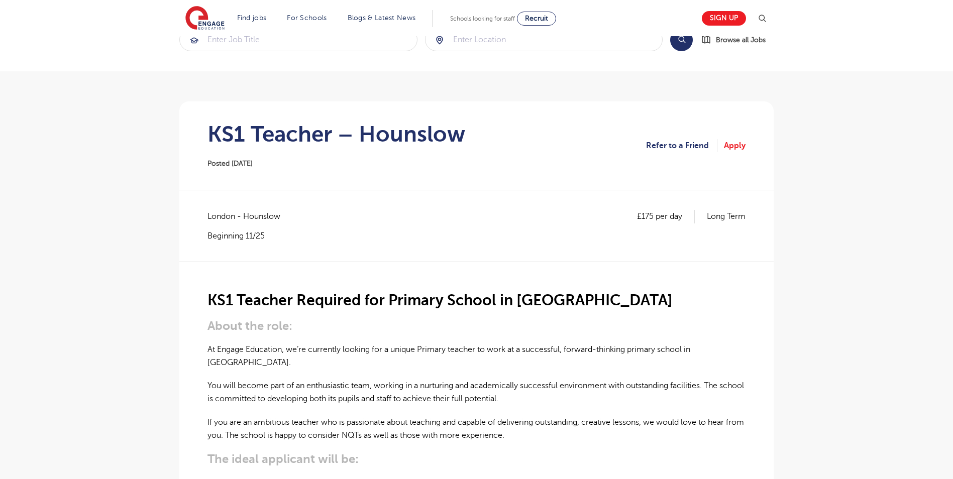
scroll to position [251, 0]
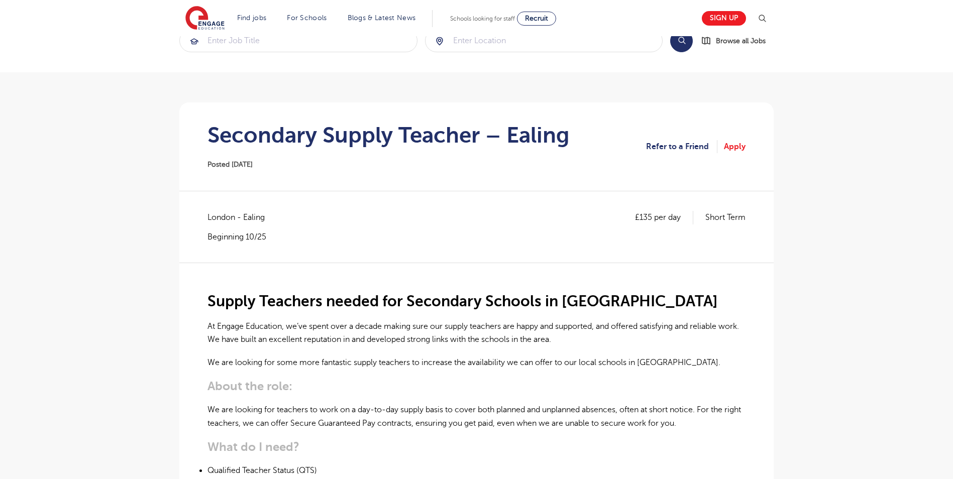
scroll to position [151, 0]
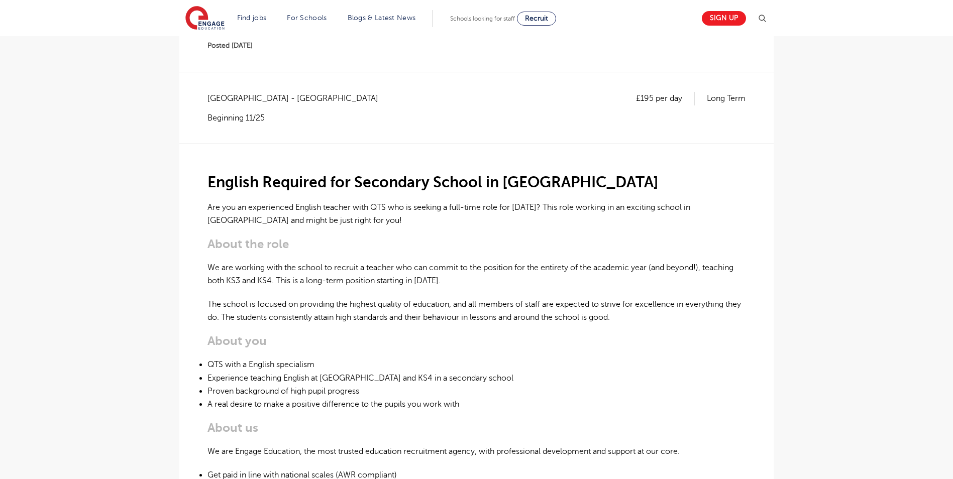
scroll to position [251, 0]
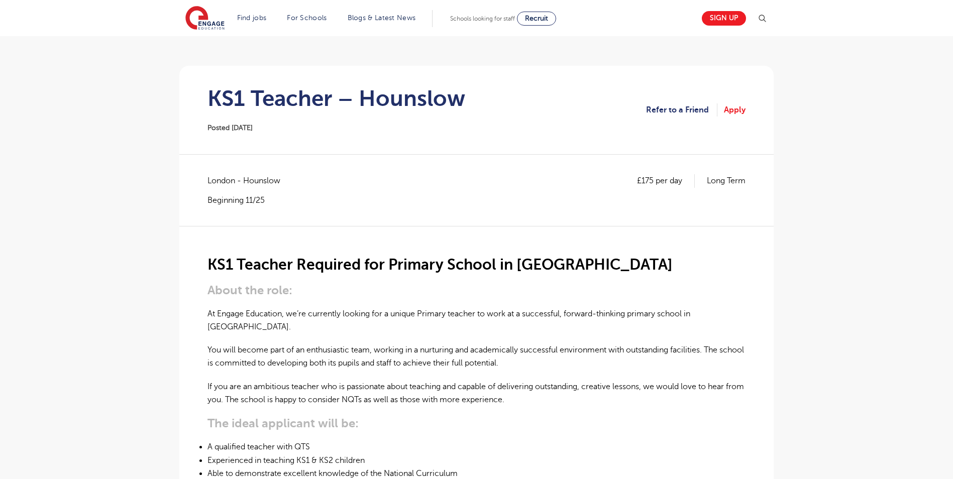
scroll to position [101, 0]
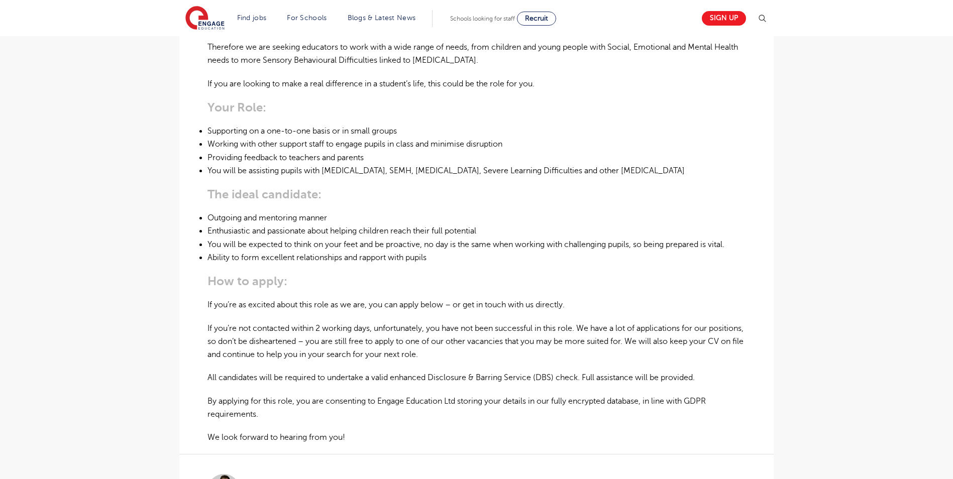
scroll to position [402, 0]
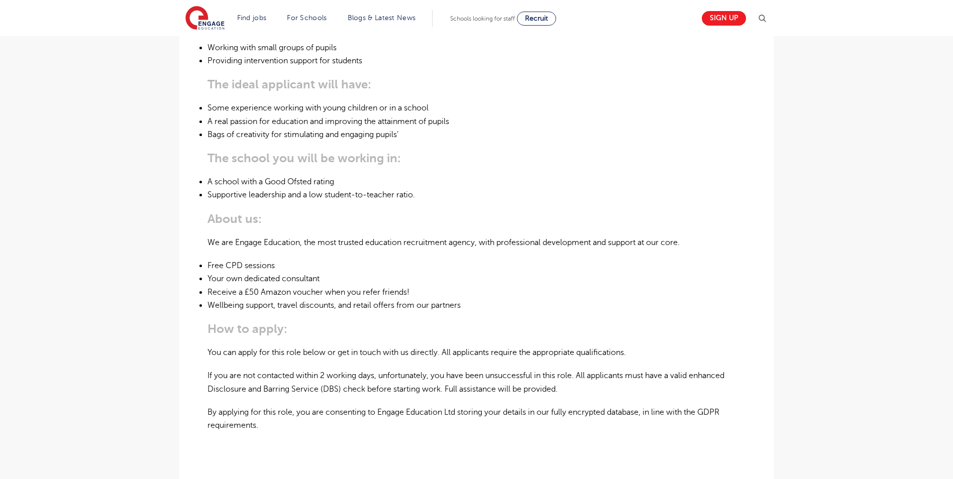
scroll to position [503, 0]
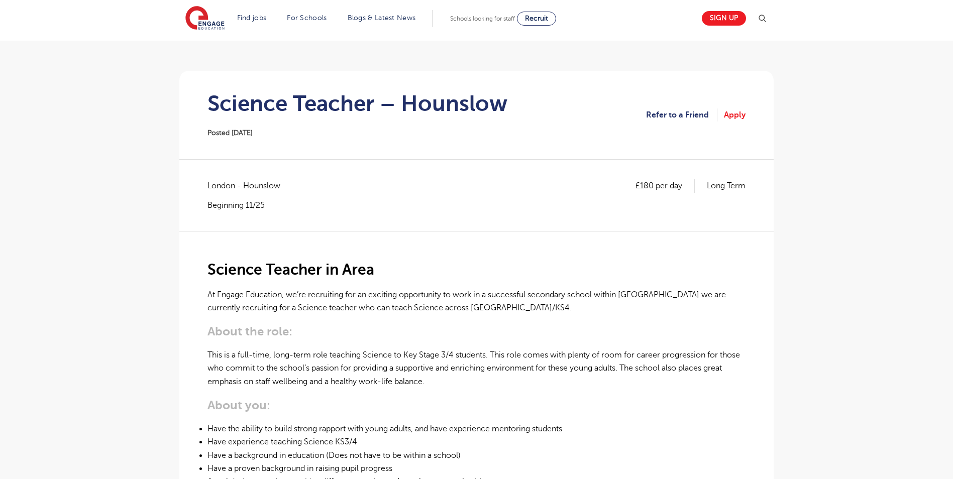
scroll to position [50, 0]
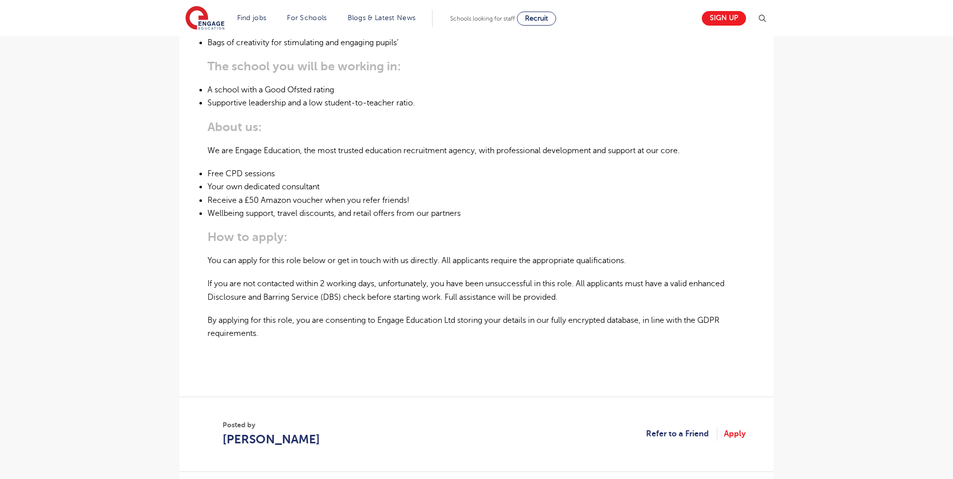
scroll to position [553, 0]
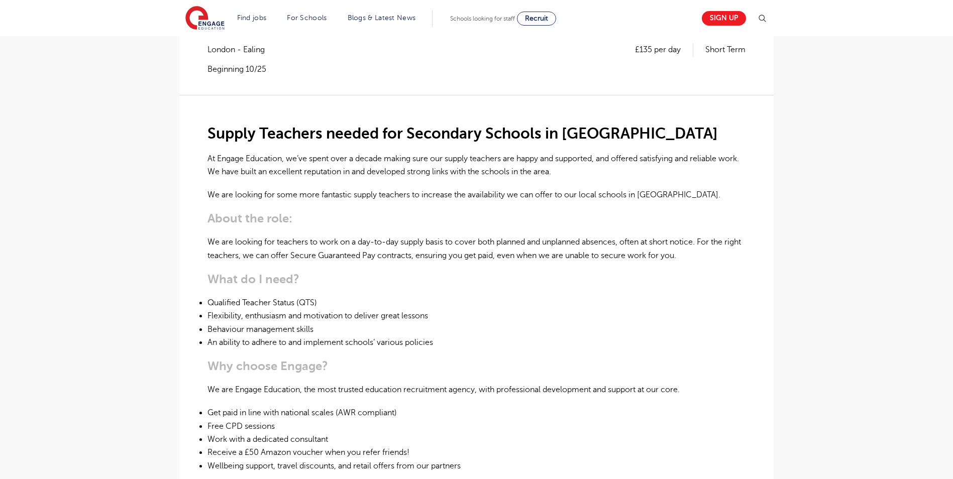
scroll to position [201, 0]
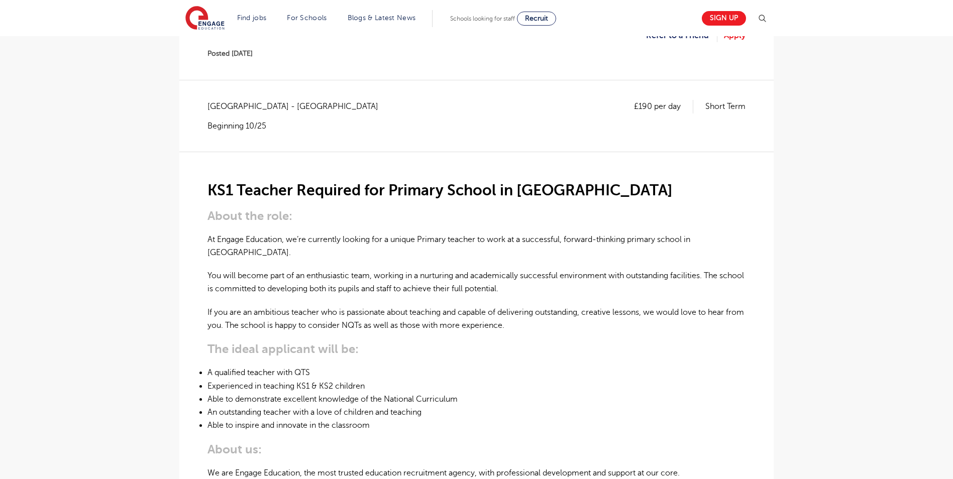
scroll to position [151, 0]
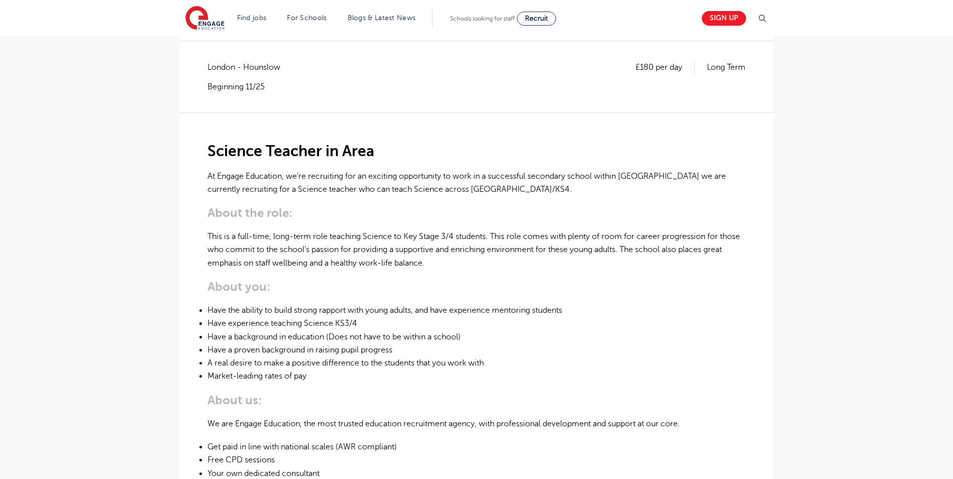
scroll to position [101, 0]
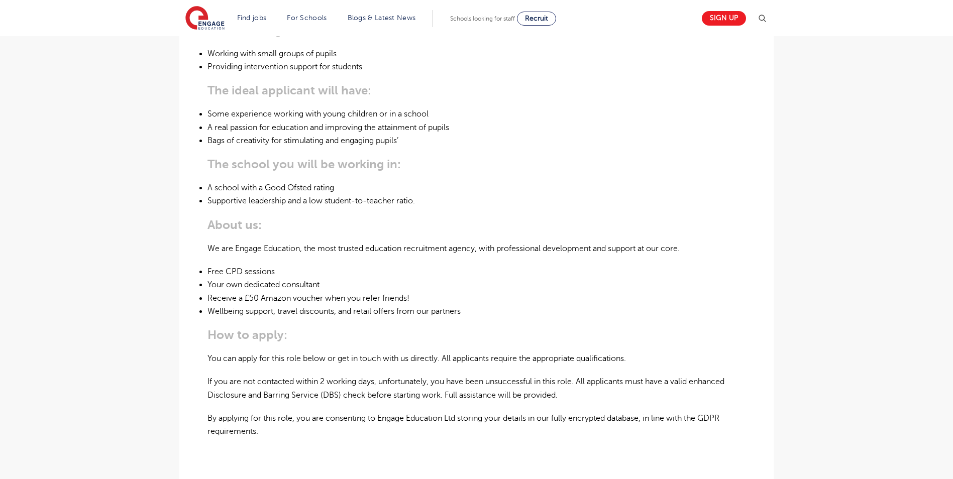
scroll to position [452, 0]
